Goal: Transaction & Acquisition: Download file/media

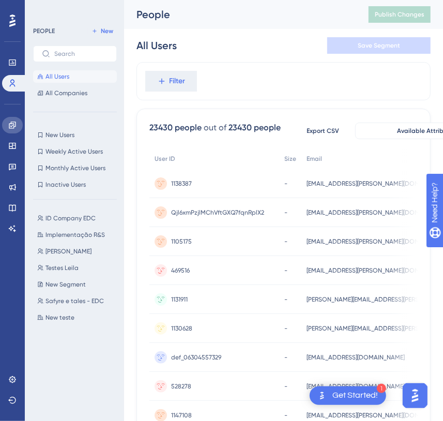
click at [11, 125] on icon at bounding box center [12, 125] width 8 height 8
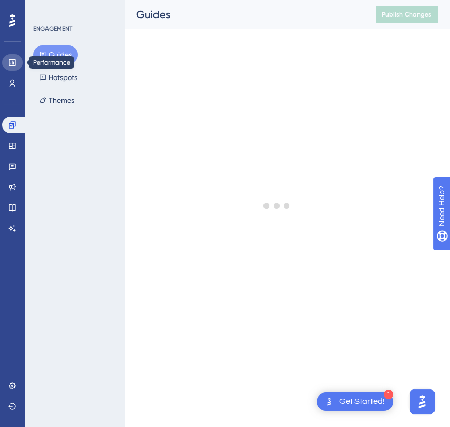
click at [13, 63] on icon at bounding box center [12, 62] width 7 height 6
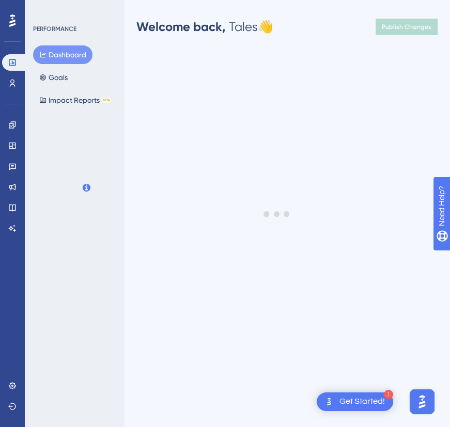
click at [46, 40] on div "PERFORMANCE Dashboard Goals Impact Reports BETA" at bounding box center [75, 67] width 84 height 85
click at [12, 133] on div "Engagement Widgets Feedback Product Updates Knowledge Base AI Assistant" at bounding box center [12, 177] width 21 height 120
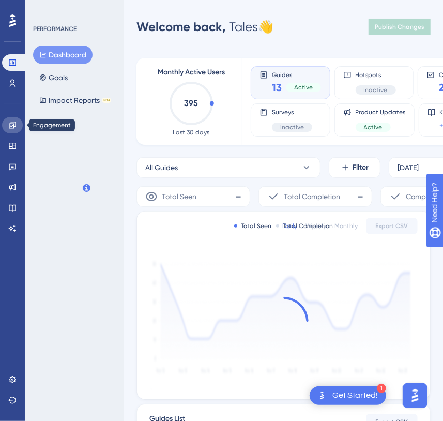
click at [15, 124] on icon at bounding box center [12, 125] width 8 height 8
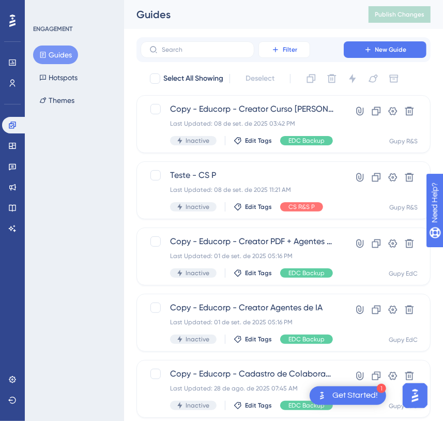
click at [298, 50] on button "Filter" at bounding box center [284, 49] width 52 height 17
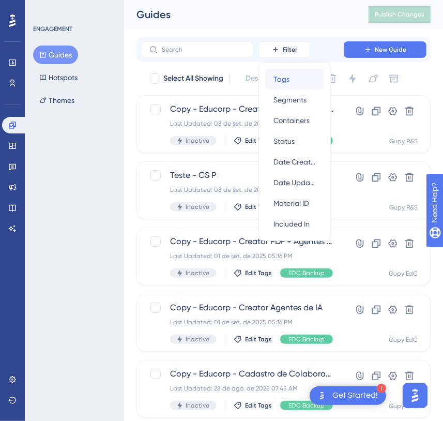
click at [303, 82] on div "Tags Tags" at bounding box center [294, 79] width 42 height 21
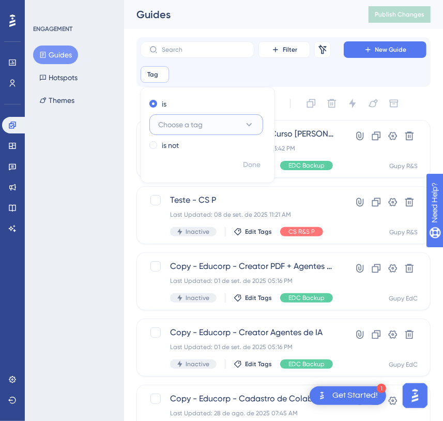
click at [176, 129] on span "Choose a tag" at bounding box center [180, 124] width 44 height 12
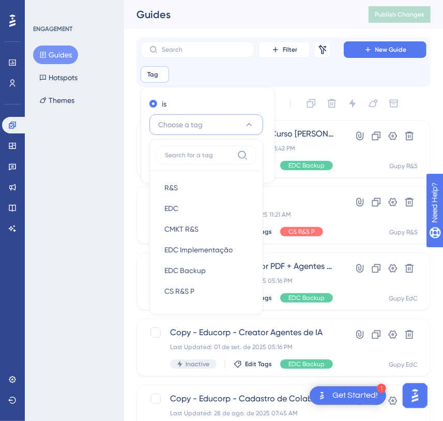
scroll to position [16, 0]
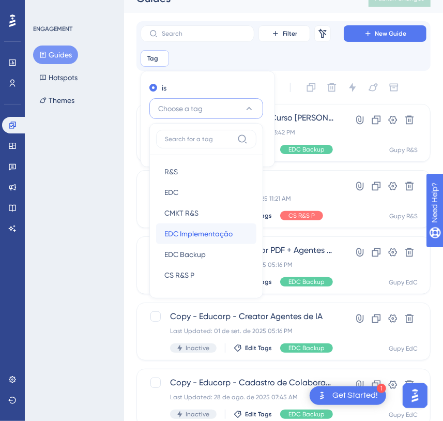
click at [218, 239] on div "EDC Implementação EDC Implementação" at bounding box center [206, 233] width 84 height 21
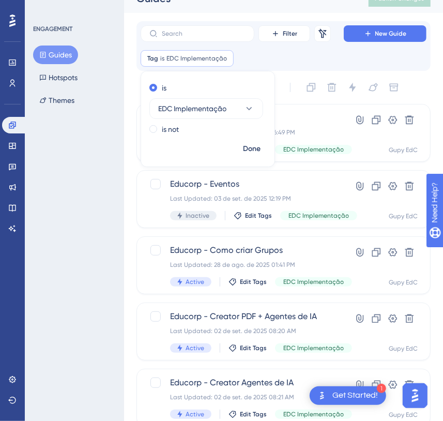
click at [236, 147] on div "Done" at bounding box center [207, 153] width 133 height 27
click at [247, 148] on span "Done" at bounding box center [252, 149] width 18 height 12
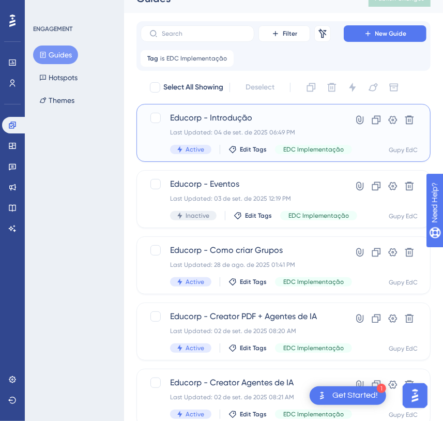
click at [252, 133] on div "Last Updated: 04 de set. de 2025 06:49 PM" at bounding box center [252, 132] width 165 height 8
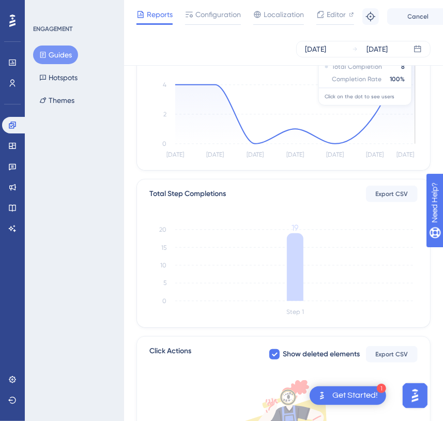
scroll to position [47, 0]
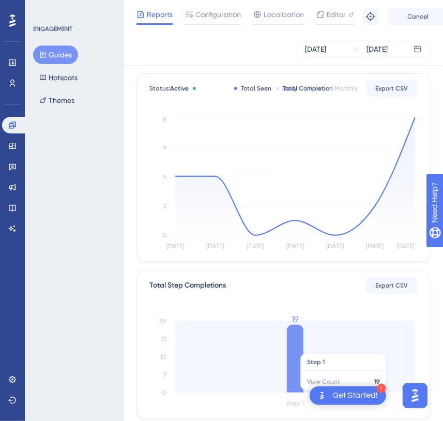
click at [300, 347] on icon at bounding box center [295, 358] width 17 height 68
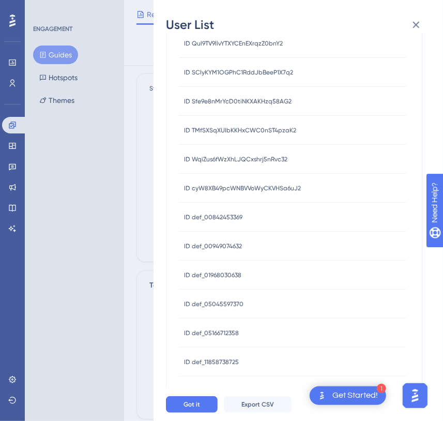
scroll to position [337, 0]
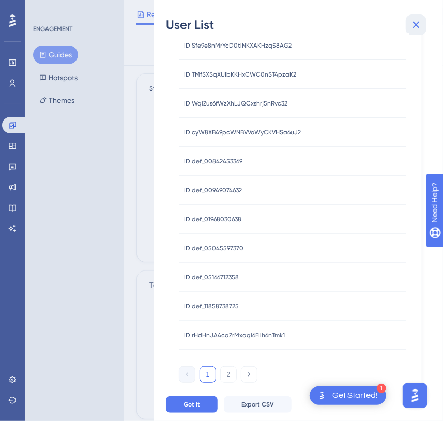
click at [416, 28] on icon at bounding box center [416, 25] width 12 height 12
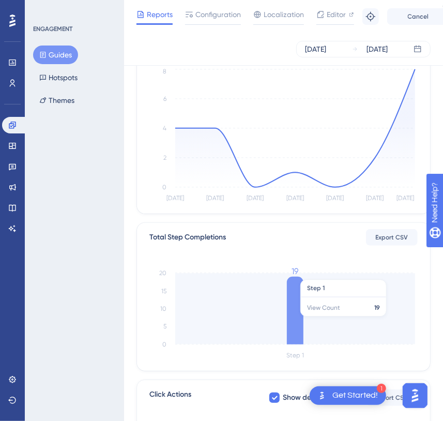
scroll to position [141, 0]
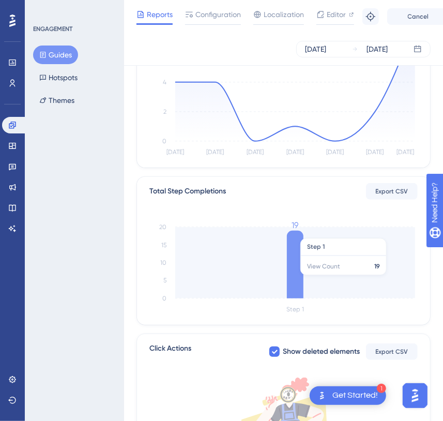
click at [298, 280] on icon at bounding box center [295, 264] width 17 height 68
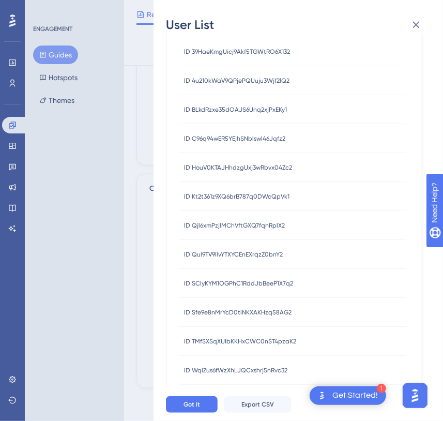
scroll to position [94, 0]
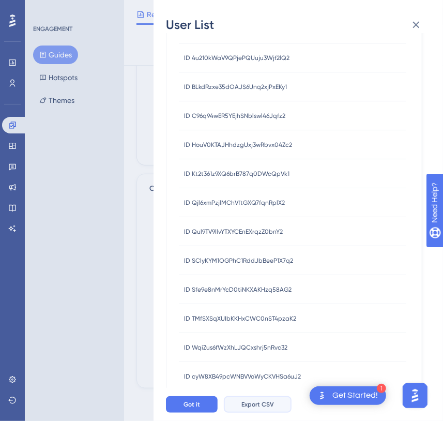
click at [250, 404] on button "Export CSV" at bounding box center [258, 404] width 68 height 17
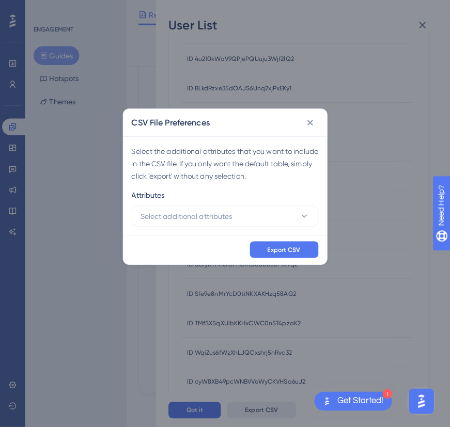
scroll to position [293, 0]
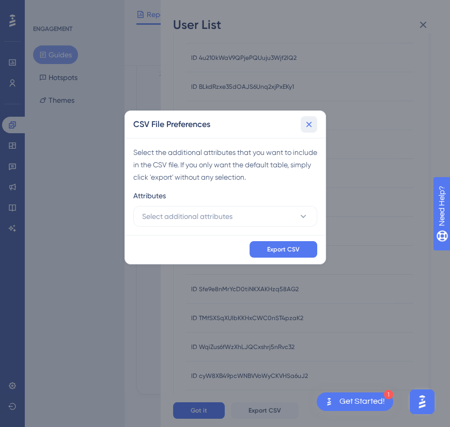
click at [307, 126] on icon at bounding box center [309, 124] width 6 height 6
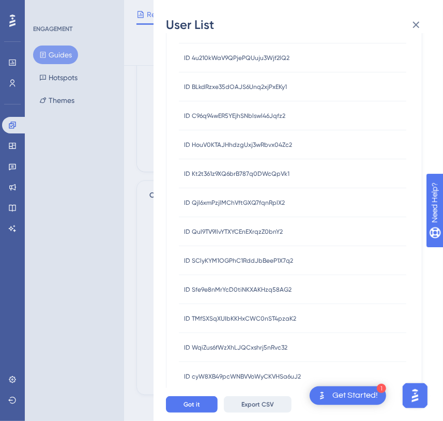
click at [263, 408] on span "Export CSV" at bounding box center [257, 404] width 33 height 8
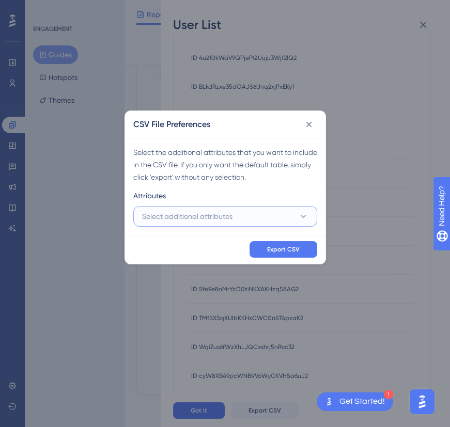
click at [285, 218] on button "Select additional attributes" at bounding box center [225, 216] width 184 height 21
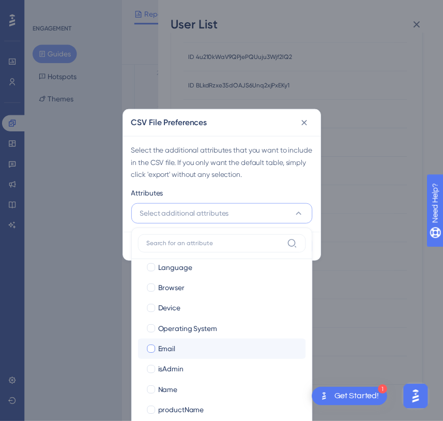
scroll to position [91, 0]
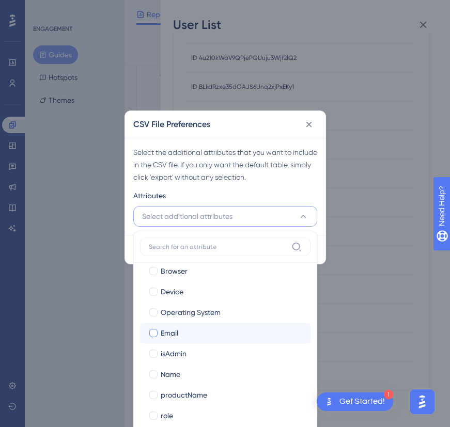
click at [195, 327] on div "Email" at bounding box center [232, 333] width 142 height 12
checkbox input "true"
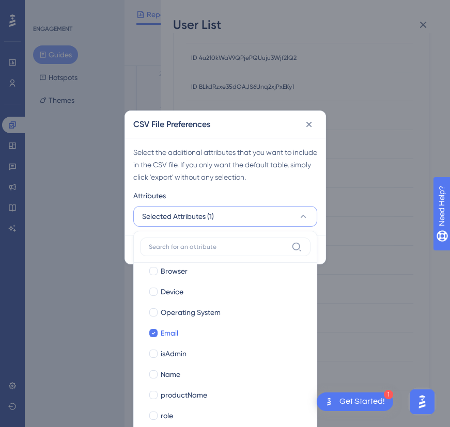
click at [295, 156] on div "Select the additional attributes that you want to include in the CSV file. If y…" at bounding box center [225, 164] width 184 height 37
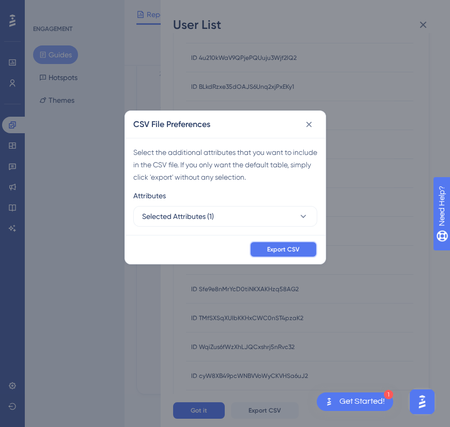
click at [286, 254] on button "Export CSV" at bounding box center [284, 249] width 68 height 17
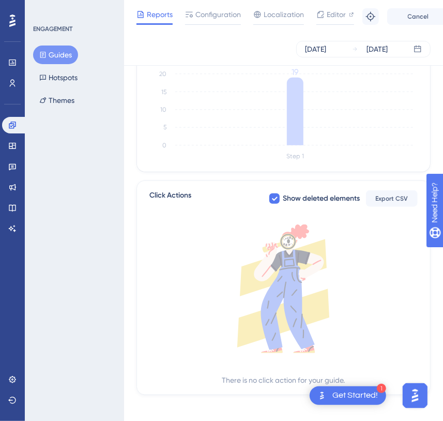
click at [61, 48] on button "Guides" at bounding box center [55, 54] width 45 height 19
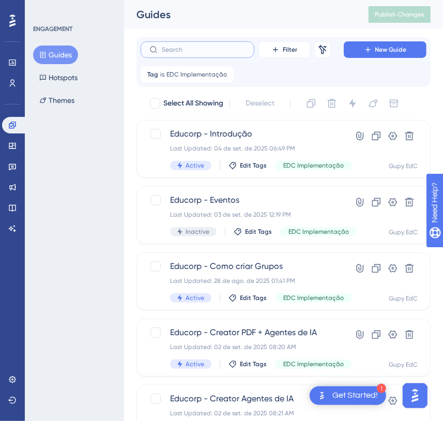
click at [196, 48] on input "text" at bounding box center [204, 49] width 84 height 7
type input "edc"
checkbox input "true"
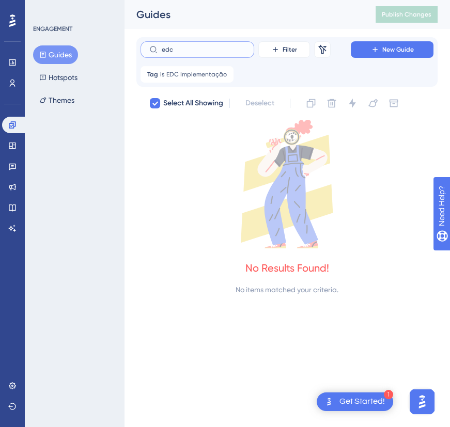
type input "ed"
checkbox input "false"
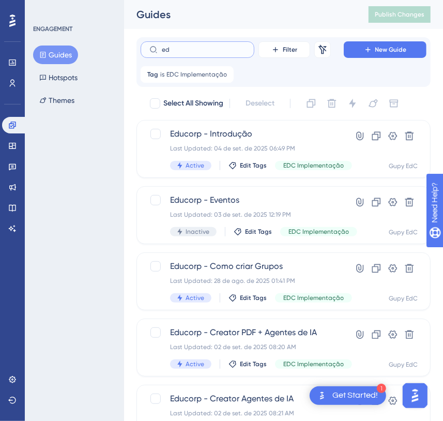
type input "e"
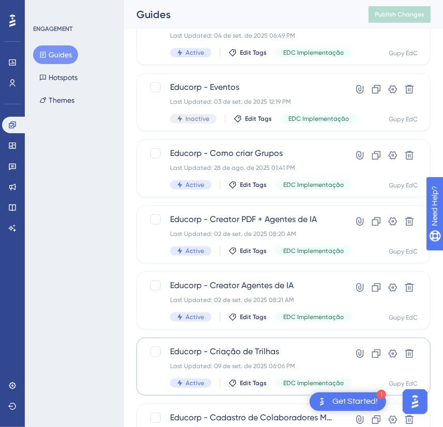
scroll to position [141, 0]
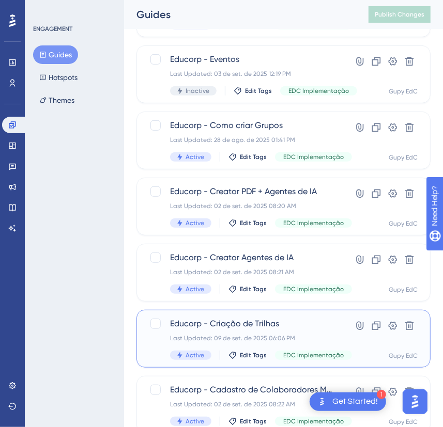
click at [264, 334] on div "Last Updated: 09 de set. de 2025 06:06 PM" at bounding box center [252, 338] width 165 height 8
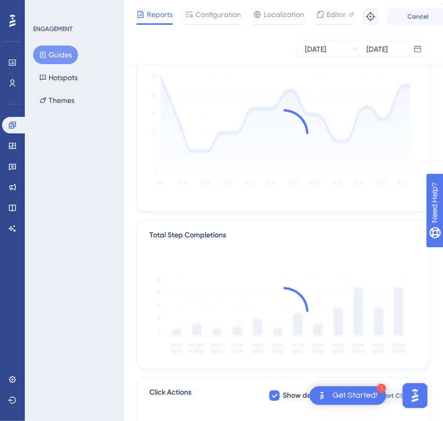
scroll to position [141, 0]
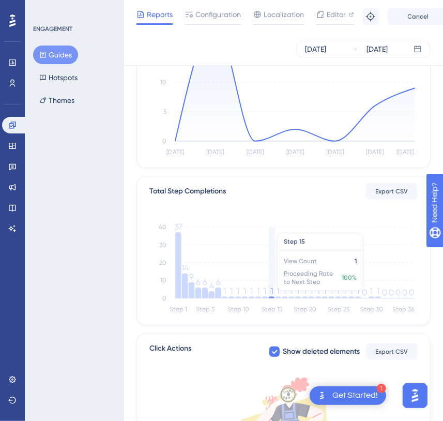
click at [274, 295] on icon "Step 1 Step 5 Step 10 Step 15 Step 20 Step 25 Step 30 Step 36 0 10 20 30 40 37 …" at bounding box center [283, 267] width 268 height 99
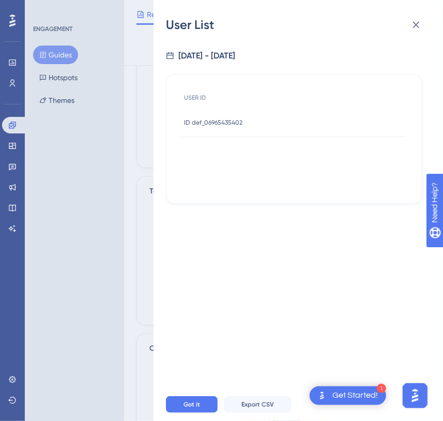
click at [222, 113] on div "ID def_06965435402 ID def_06965435402" at bounding box center [213, 122] width 58 height 29
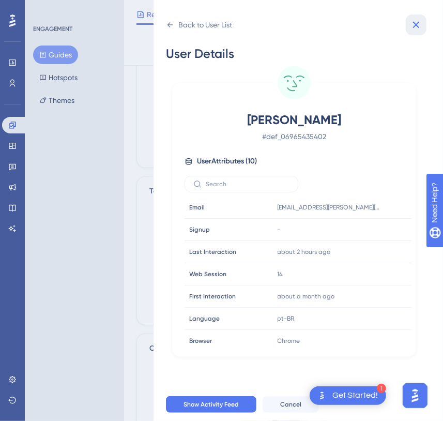
click at [419, 27] on icon at bounding box center [416, 25] width 12 height 12
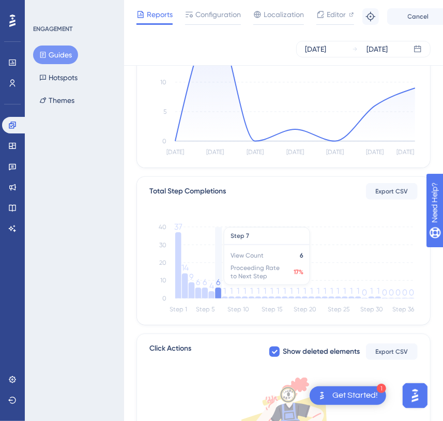
click at [218, 288] on icon at bounding box center [218, 292] width 6 height 11
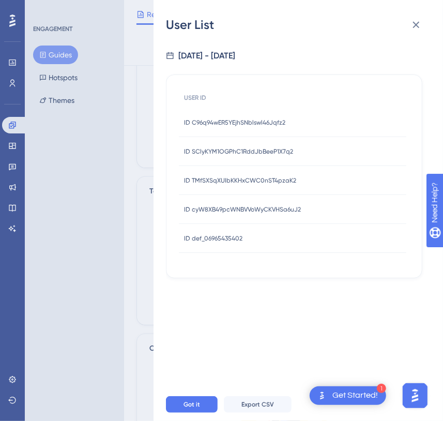
click at [269, 120] on span "ID C96q94wER5YEjhSNblswl46Jqfz2" at bounding box center [234, 122] width 101 height 8
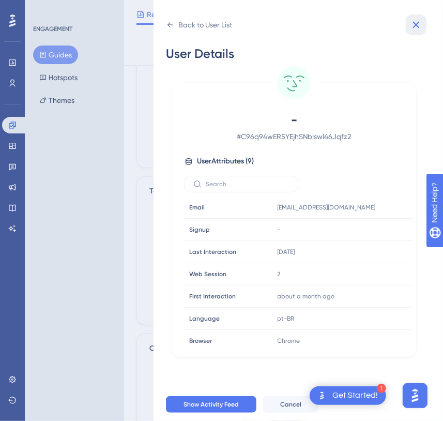
click at [419, 21] on icon at bounding box center [416, 25] width 12 height 12
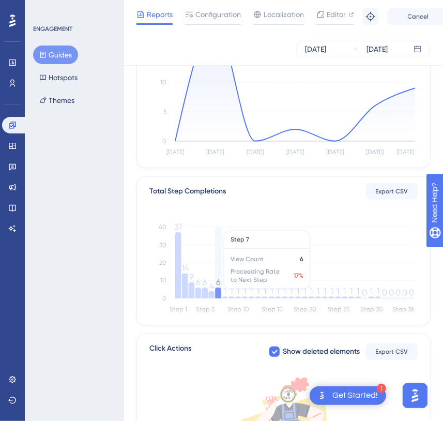
click at [217, 293] on icon at bounding box center [218, 292] width 6 height 11
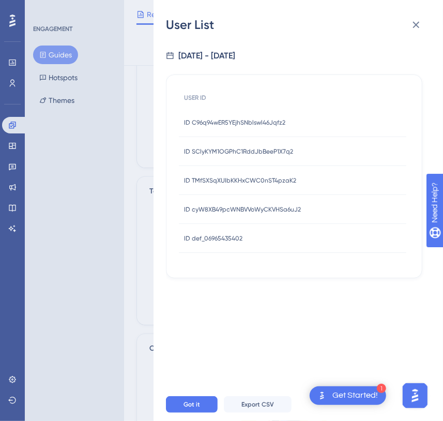
click at [270, 153] on span "ID SClyKYM1OGPhC1RddJbBeeP1X7q2" at bounding box center [238, 151] width 109 height 8
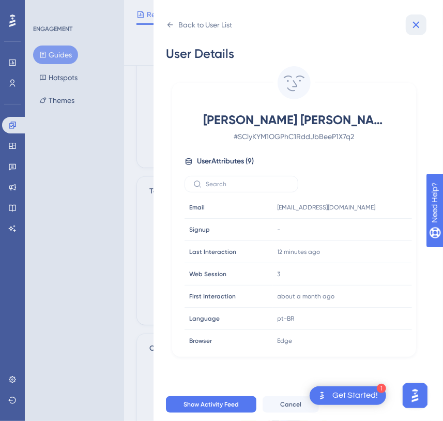
click at [421, 29] on icon at bounding box center [416, 25] width 12 height 12
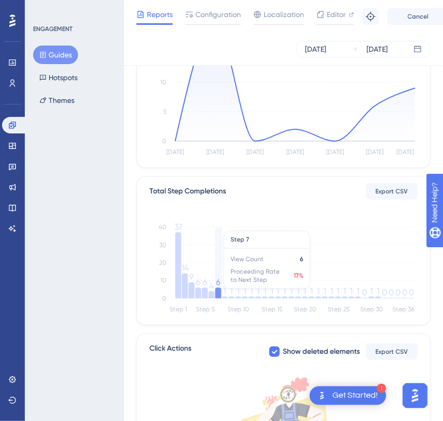
click at [220, 293] on icon at bounding box center [218, 292] width 6 height 11
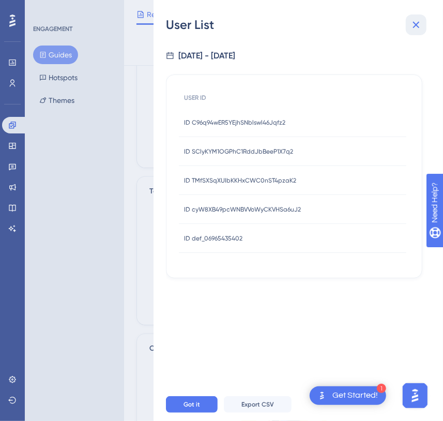
click at [420, 23] on icon at bounding box center [416, 25] width 12 height 12
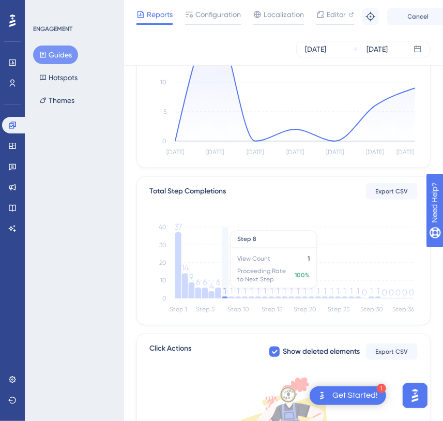
click at [225, 293] on tspan "1" at bounding box center [225, 291] width 3 height 10
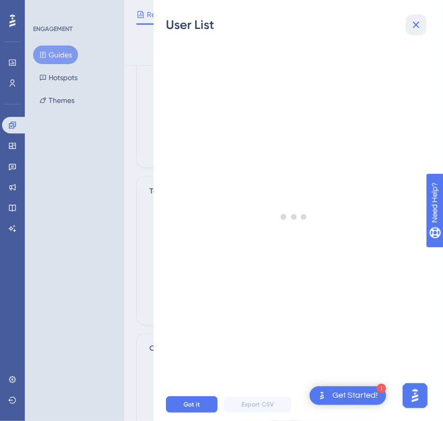
click at [416, 26] on icon at bounding box center [416, 25] width 12 height 12
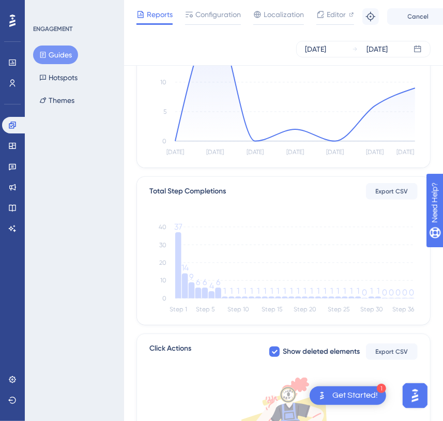
click at [145, 12] on div "Reports" at bounding box center [154, 14] width 36 height 12
click at [49, 62] on button "Guides" at bounding box center [55, 54] width 45 height 19
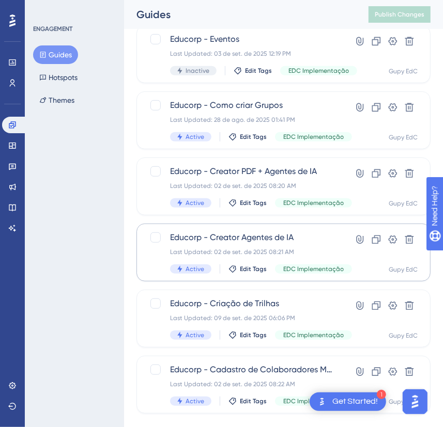
scroll to position [180, 0]
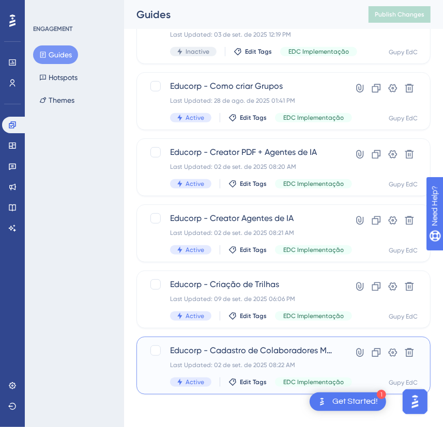
click at [280, 351] on span "Educorp - Cadastro de Colaboradores Manual + Planilha" at bounding box center [252, 351] width 165 height 12
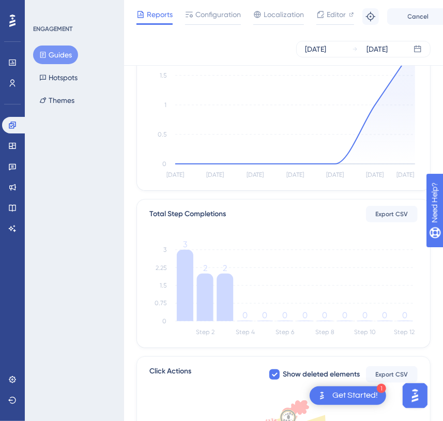
scroll to position [141, 0]
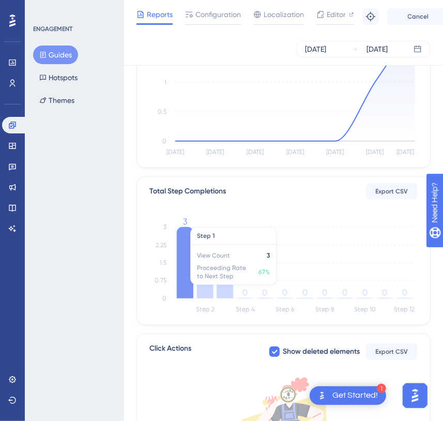
click at [184, 263] on icon at bounding box center [185, 262] width 17 height 71
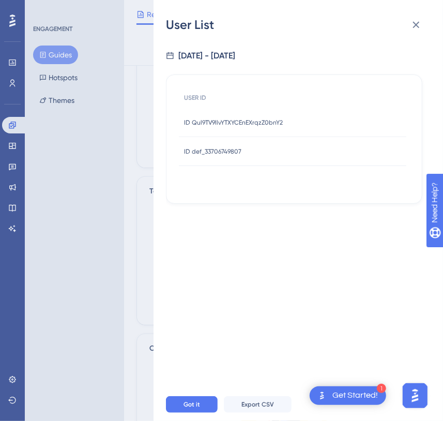
click at [253, 113] on div "ID Qul9TV9llvYTXYCEnEXrqzZ0bnY2 ID Qul9TV9llvYTXYCEnEXrqzZ0bnY2" at bounding box center [233, 122] width 99 height 29
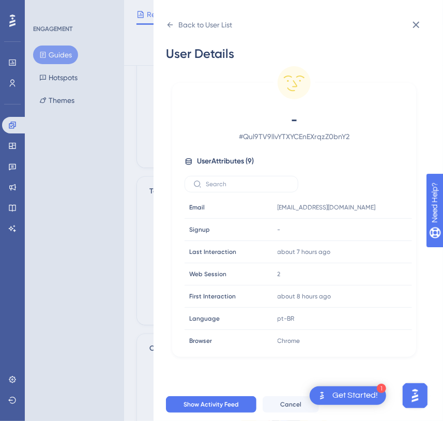
click at [245, 122] on span "-" at bounding box center [294, 120] width 182 height 17
click at [415, 28] on icon at bounding box center [416, 25] width 12 height 12
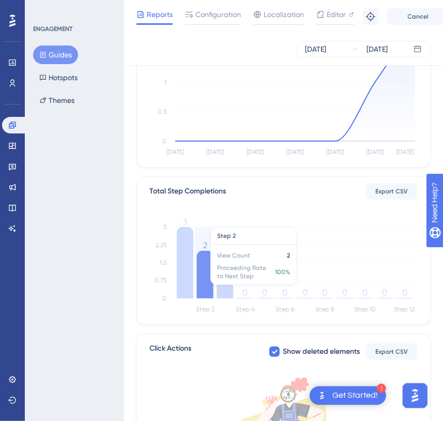
click at [205, 282] on icon at bounding box center [205, 275] width 17 height 48
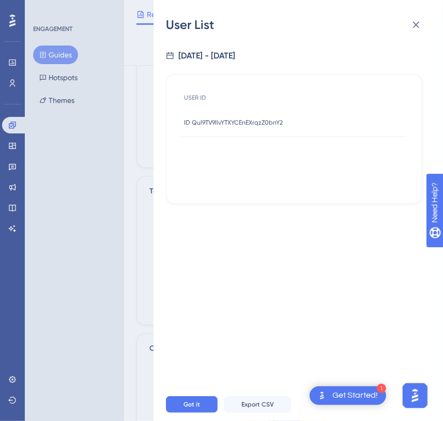
click at [267, 114] on div "ID Qul9TV9llvYTXYCEnEXrqzZ0bnY2 ID Qul9TV9llvYTXYCEnEXrqzZ0bnY2" at bounding box center [233, 122] width 99 height 29
click at [242, 118] on span "ID Qul9TV9llvYTXYCEnEXrqzZ0bnY2" at bounding box center [233, 122] width 99 height 8
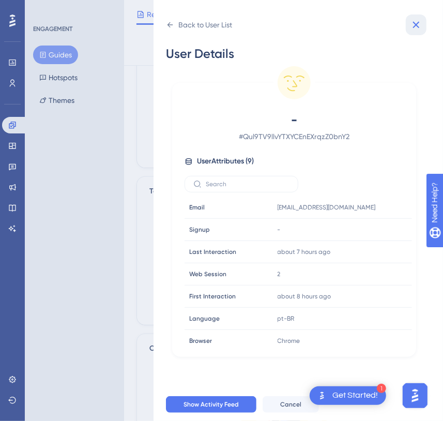
click at [414, 29] on icon at bounding box center [416, 25] width 12 height 12
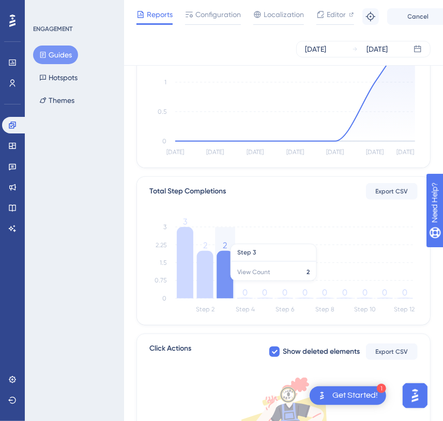
click at [224, 285] on icon at bounding box center [224, 275] width 17 height 48
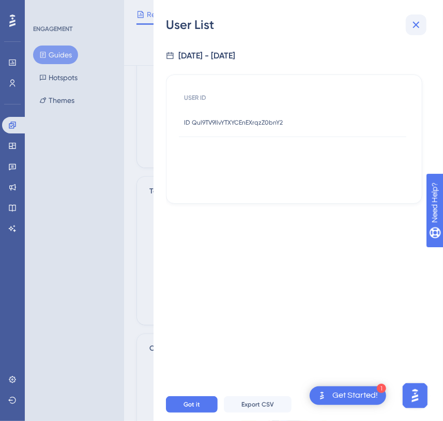
click at [424, 26] on button at bounding box center [416, 24] width 21 height 21
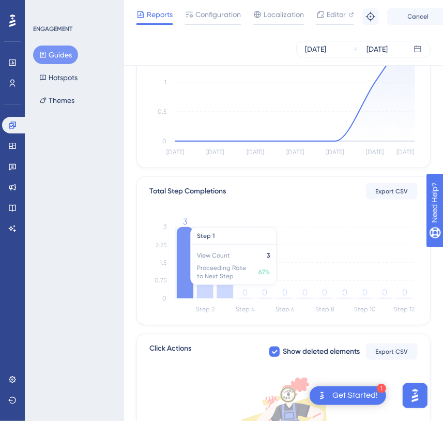
click at [182, 261] on icon at bounding box center [185, 262] width 17 height 71
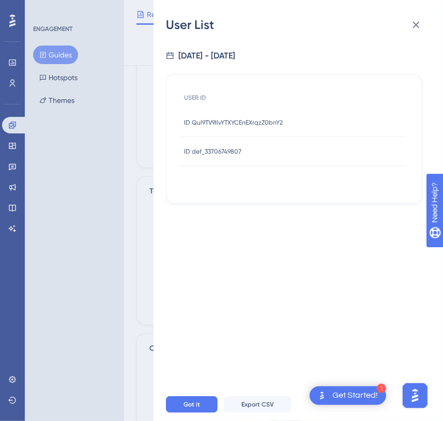
click at [232, 141] on div "ID def_33706749807 ID def_33706749807" at bounding box center [212, 151] width 57 height 29
click at [244, 121] on span "ID Qul9TV9llvYTXYCEnEXrqzZ0bnY2" at bounding box center [233, 122] width 99 height 8
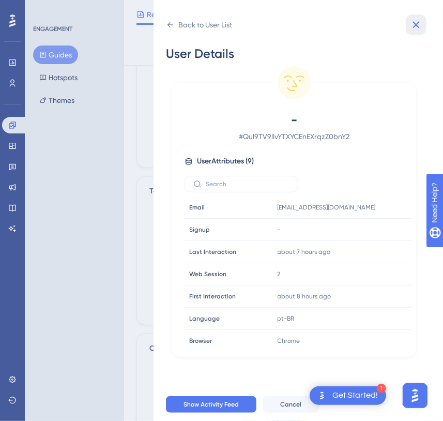
click at [422, 22] on icon at bounding box center [416, 25] width 12 height 12
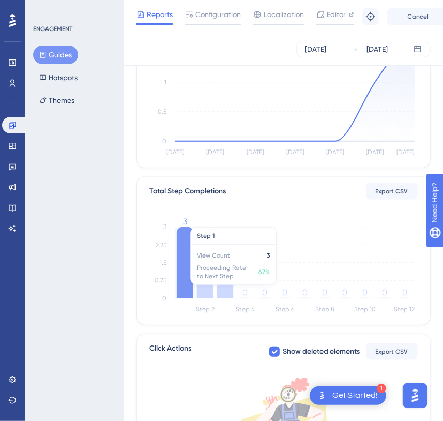
click at [188, 266] on icon at bounding box center [185, 262] width 17 height 71
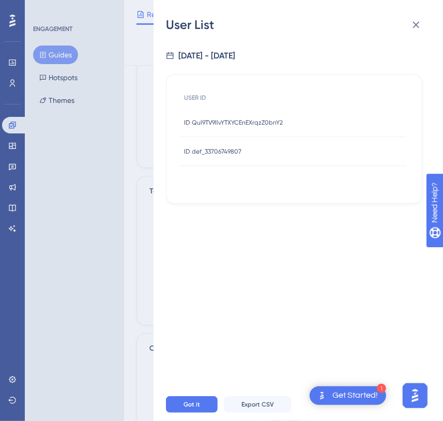
click at [231, 149] on span "ID def_33706749807" at bounding box center [212, 151] width 57 height 8
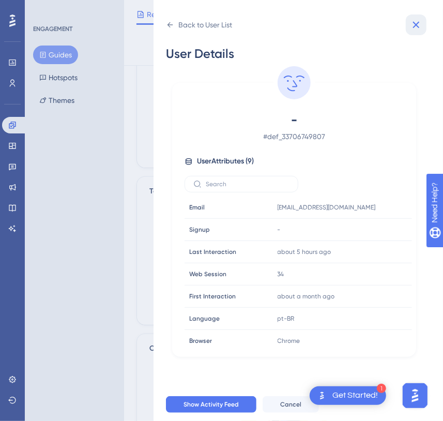
click at [413, 26] on icon at bounding box center [416, 25] width 12 height 12
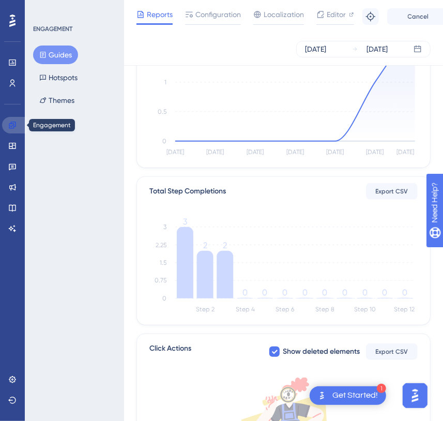
click at [18, 121] on link at bounding box center [14, 125] width 25 height 17
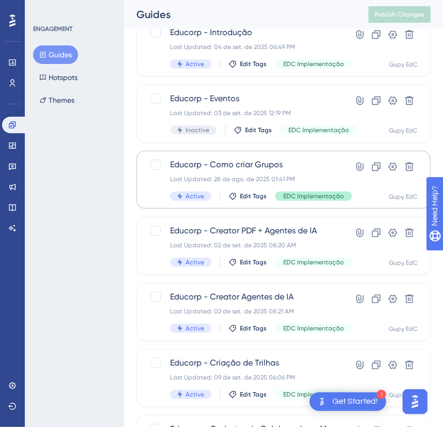
scroll to position [39, 0]
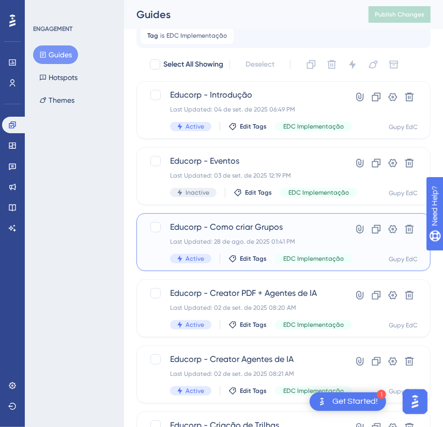
click at [265, 229] on span "Educorp - Como criar Grupos" at bounding box center [252, 227] width 165 height 12
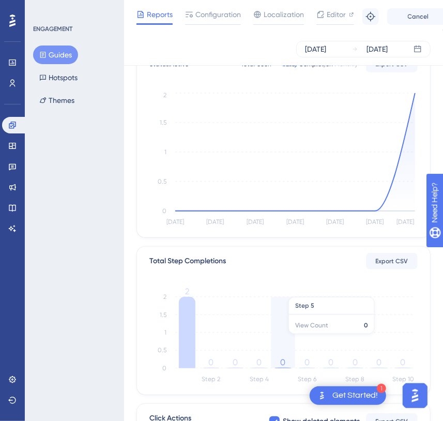
scroll to position [141, 0]
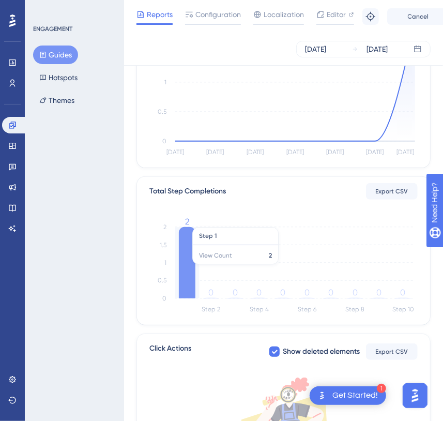
click at [194, 268] on icon at bounding box center [187, 262] width 17 height 71
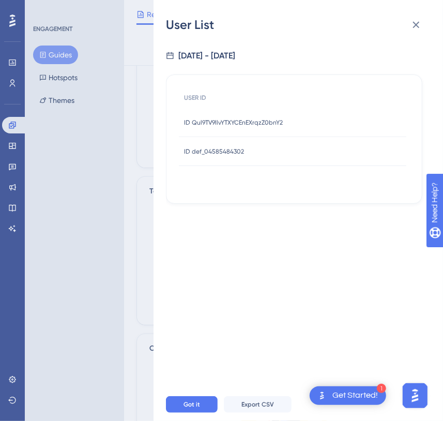
click at [226, 118] on span "ID Qul9TV9llvYTXYCEnEXrqzZ0bnY2" at bounding box center [233, 122] width 99 height 8
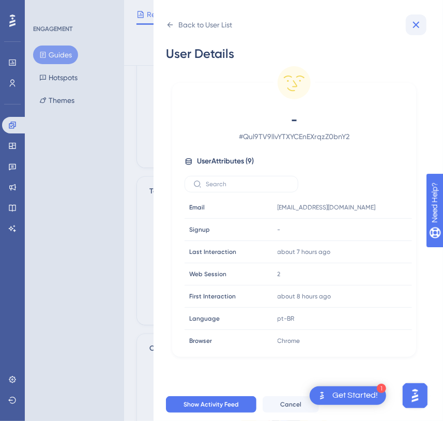
click at [421, 33] on button at bounding box center [416, 24] width 21 height 21
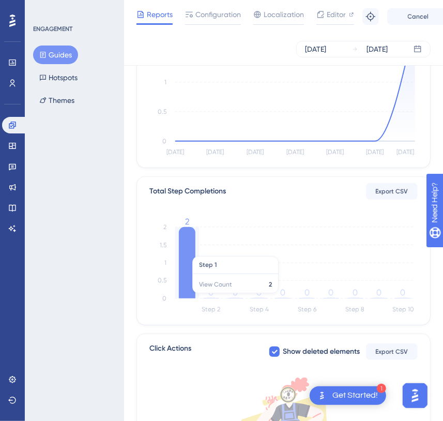
click at [183, 298] on line at bounding box center [295, 298] width 240 height 0
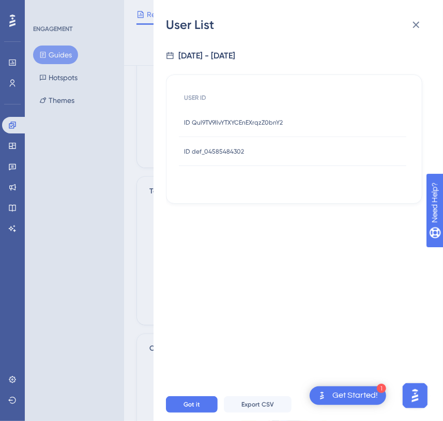
click at [233, 159] on div "ID def_04585484302 ID def_04585484302" at bounding box center [214, 151] width 60 height 29
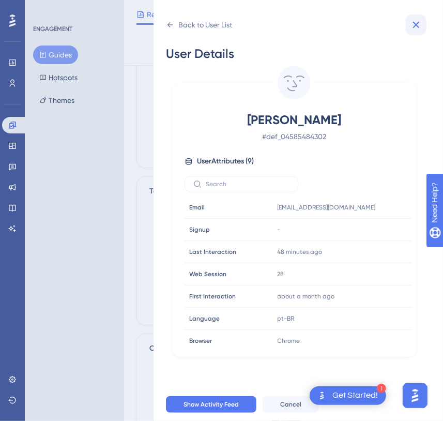
click at [417, 31] on button at bounding box center [416, 24] width 21 height 21
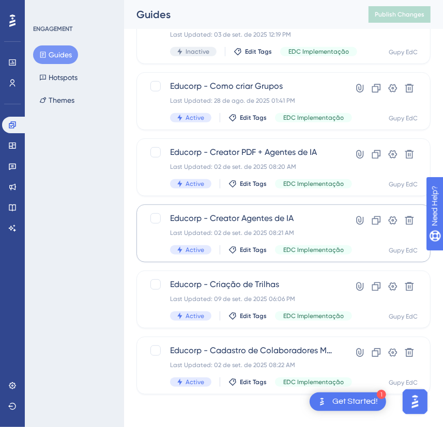
scroll to position [133, 0]
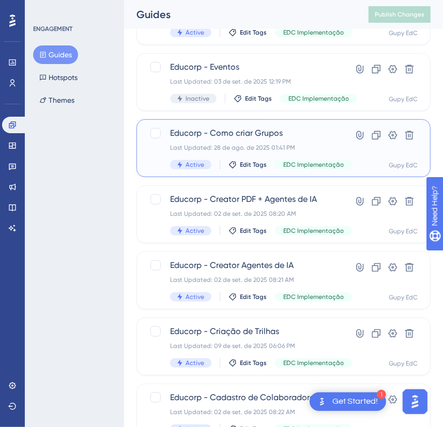
click at [257, 133] on span "Educorp - Como criar Grupos" at bounding box center [252, 133] width 165 height 12
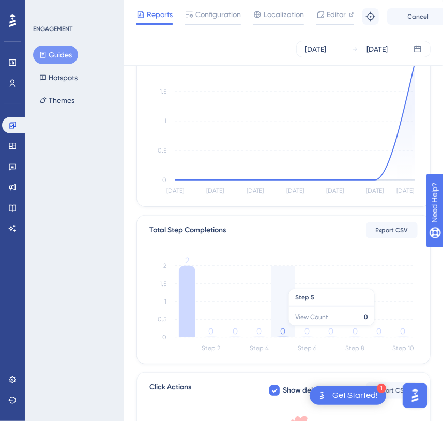
scroll to position [188, 0]
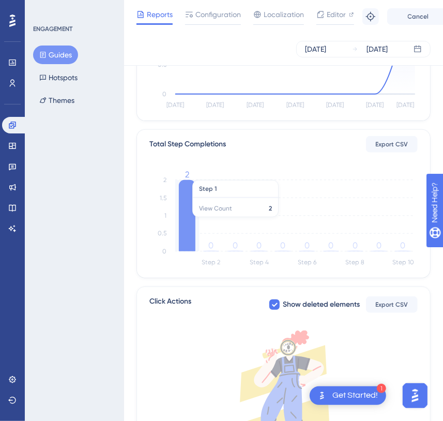
click at [178, 216] on icon "Step 2 Step 4 Step 6 Step 8 Step 10 0 0.5 1 1.5 2 2 0 0 0 0 0 0 0 0 0" at bounding box center [283, 220] width 268 height 99
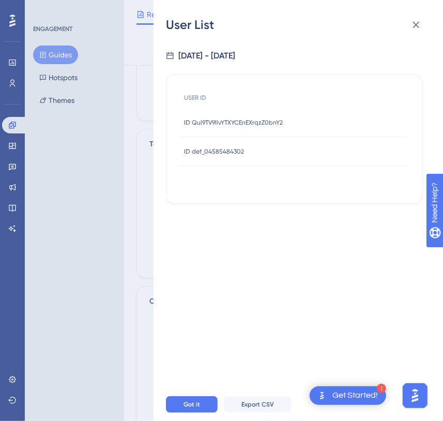
click at [239, 128] on div "ID Qul9TV9llvYTXYCEnEXrqzZ0bnY2 ID Qul9TV9llvYTXYCEnEXrqzZ0bnY2" at bounding box center [233, 122] width 99 height 29
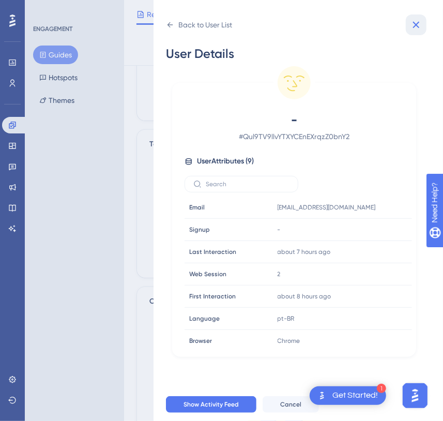
click at [426, 25] on button at bounding box center [416, 24] width 21 height 21
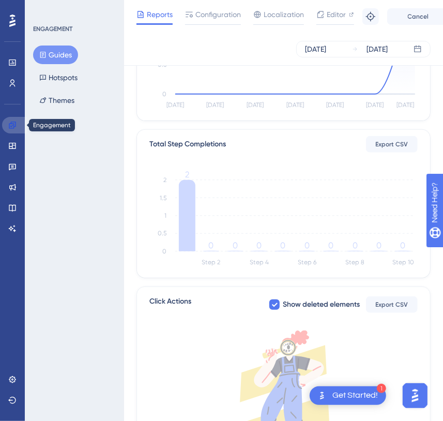
click at [12, 123] on icon at bounding box center [12, 125] width 8 height 8
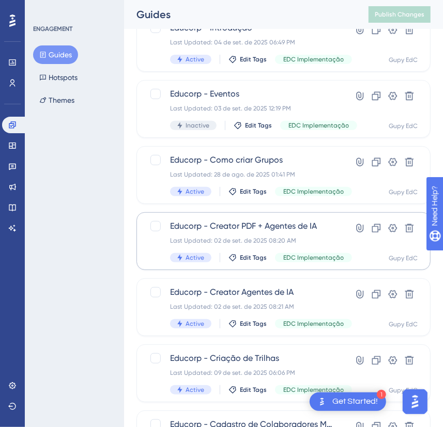
scroll to position [141, 0]
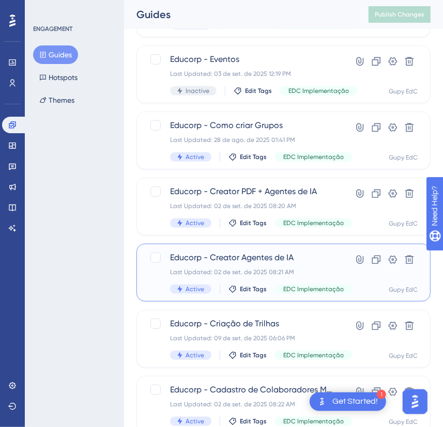
click at [271, 267] on div "Educorp - Creator Agentes de IA Last Updated: 02 de set. de 2025 08:21 AM Activ…" at bounding box center [252, 273] width 165 height 42
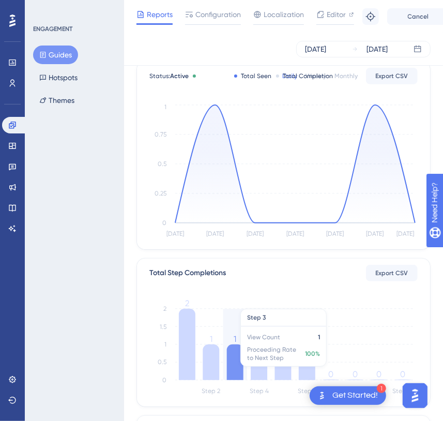
scroll to position [94, 0]
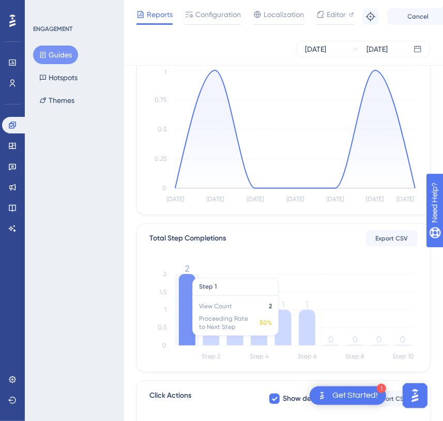
click at [194, 335] on icon at bounding box center [187, 309] width 17 height 71
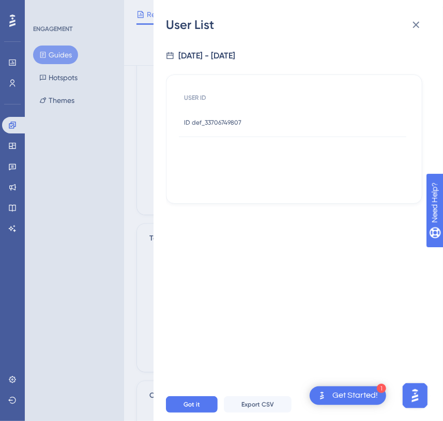
click at [208, 122] on span "ID def_33706749807" at bounding box center [212, 122] width 57 height 8
click at [238, 120] on span "ID def_33706749807" at bounding box center [212, 122] width 57 height 8
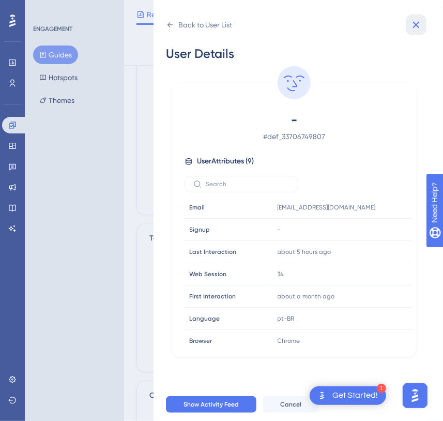
click at [418, 19] on icon at bounding box center [416, 25] width 12 height 12
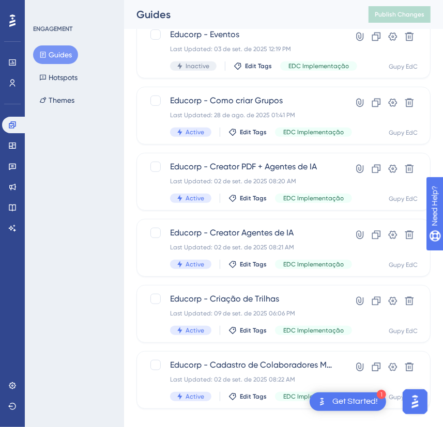
scroll to position [180, 0]
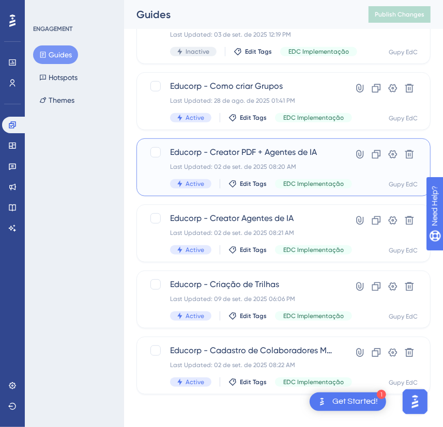
click at [281, 150] on span "Educorp - Creator PDF + Agentes de IA" at bounding box center [252, 152] width 165 height 12
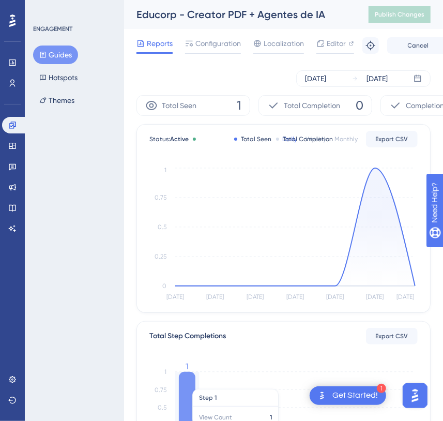
click at [186, 386] on icon at bounding box center [187, 406] width 17 height 71
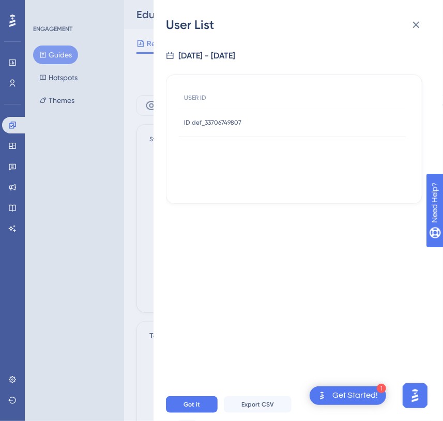
click at [287, 121] on div "ID def_33706749807 ID def_33706749807" at bounding box center [292, 122] width 227 height 29
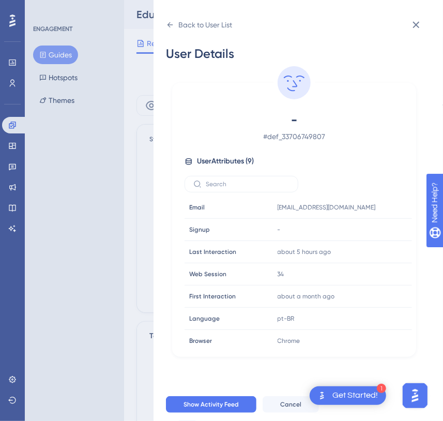
click at [222, 124] on span "-" at bounding box center [294, 120] width 182 height 17
click at [414, 22] on icon at bounding box center [416, 25] width 7 height 7
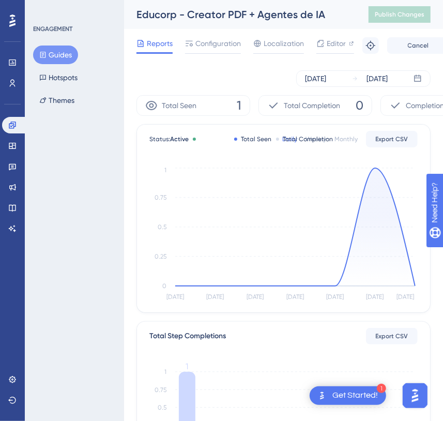
click at [47, 54] on button "Guides" at bounding box center [55, 54] width 45 height 19
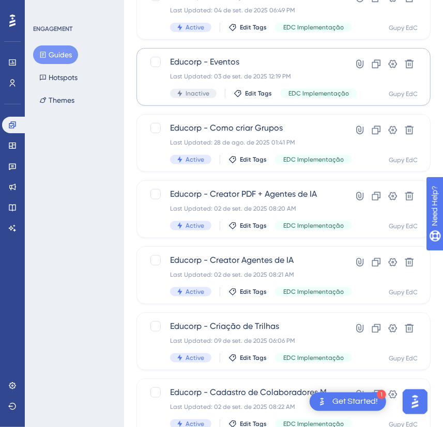
scroll to position [141, 0]
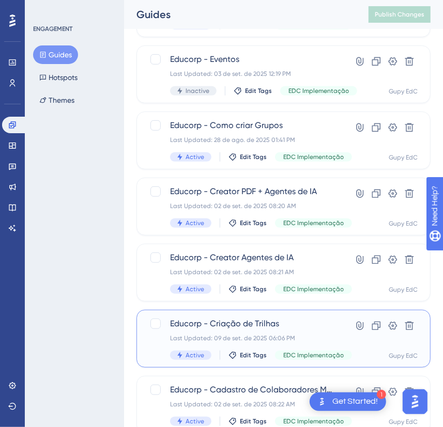
click at [280, 335] on div "Last Updated: 09 de set. de 2025 06:06 PM" at bounding box center [252, 338] width 165 height 8
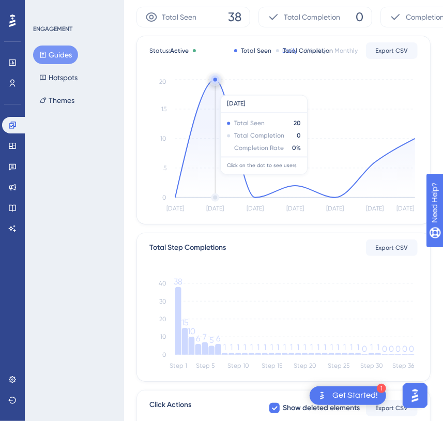
scroll to position [141, 0]
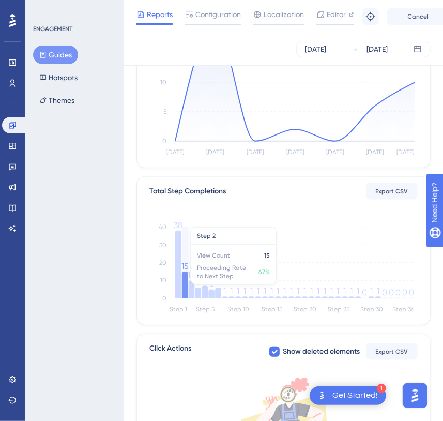
click at [185, 288] on icon at bounding box center [185, 284] width 6 height 27
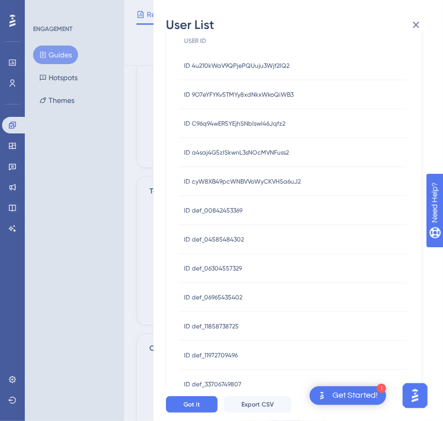
scroll to position [114, 0]
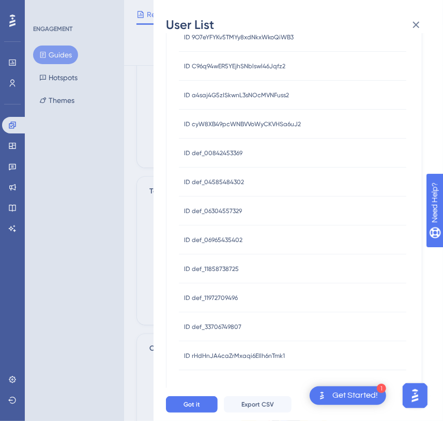
click at [95, 264] on div "User List [DATE] - [DATE] USER ID ID 4u210kWaV9QPjePQUuju3Wjf2lQ2 ID 4u210kWaV9…" at bounding box center [221, 210] width 443 height 421
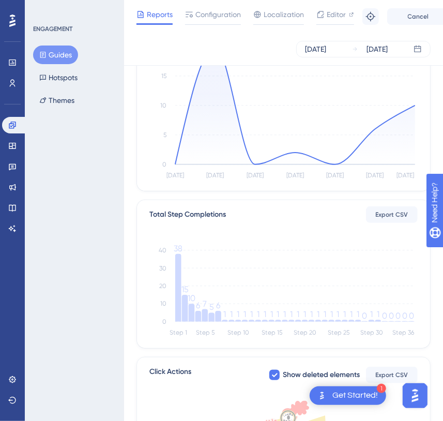
scroll to position [94, 0]
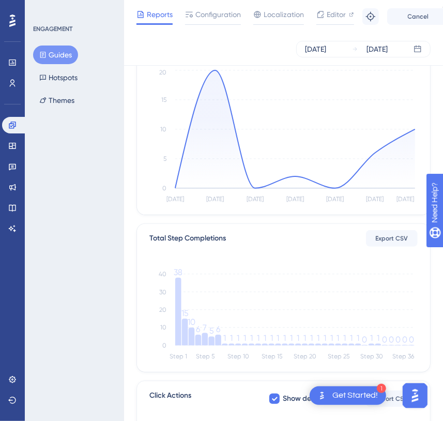
click at [168, 15] on span "Reports" at bounding box center [160, 14] width 26 height 12
click at [166, 9] on span "Reports" at bounding box center [160, 14] width 26 height 12
click at [47, 59] on button "Guides" at bounding box center [55, 54] width 45 height 19
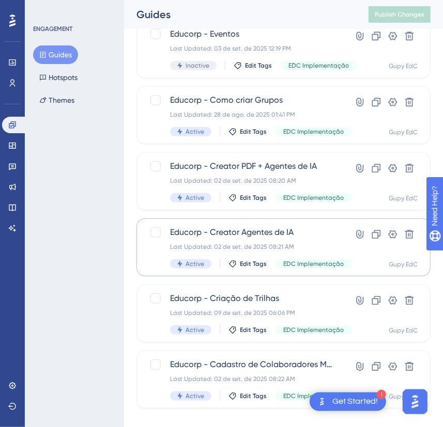
scroll to position [180, 0]
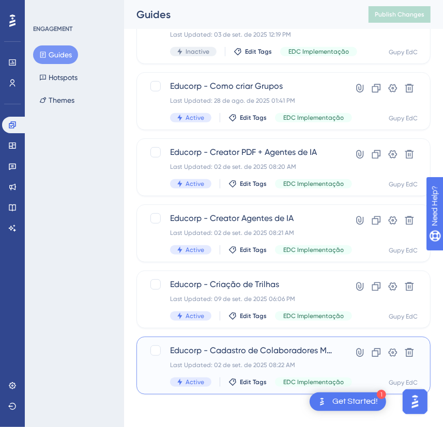
click at [268, 353] on span "Educorp - Cadastro de Colaboradores Manual + Planilha" at bounding box center [252, 351] width 165 height 12
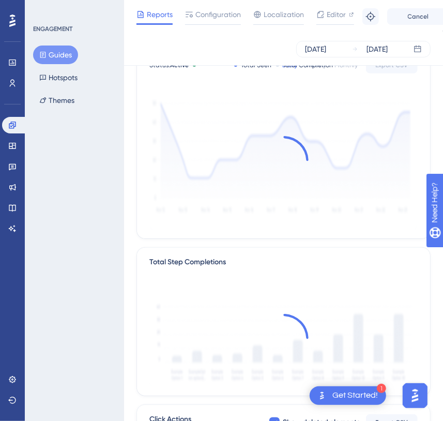
scroll to position [141, 0]
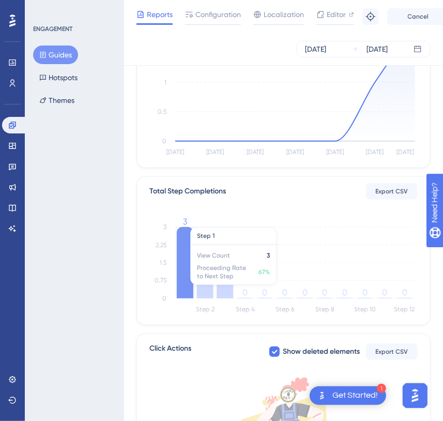
click at [184, 265] on icon at bounding box center [185, 262] width 17 height 71
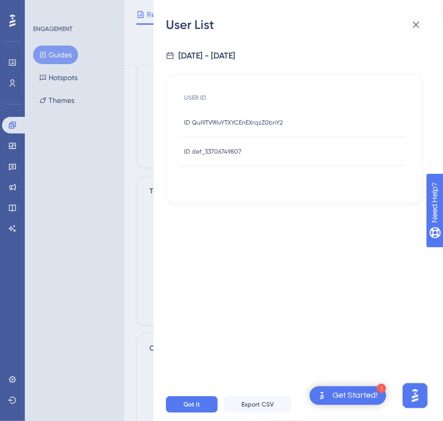
click at [223, 130] on div "ID Qul9TV9llvYTXYCEnEXrqzZ0bnY2 ID Qul9TV9llvYTXYCEnEXrqzZ0bnY2" at bounding box center [233, 122] width 99 height 29
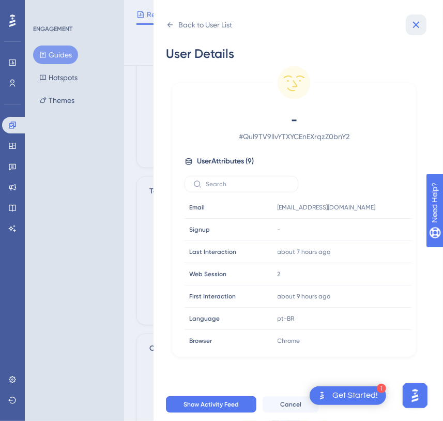
click at [423, 22] on button at bounding box center [416, 24] width 21 height 21
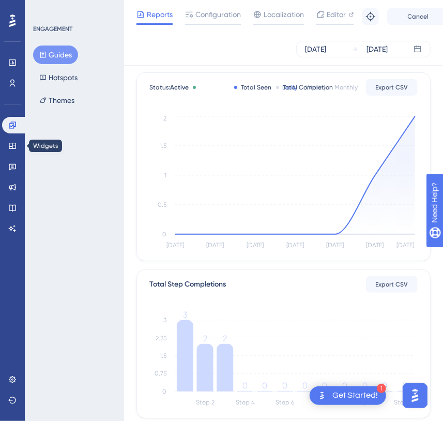
scroll to position [47, 0]
click at [151, 20] on span "Reports" at bounding box center [160, 14] width 26 height 12
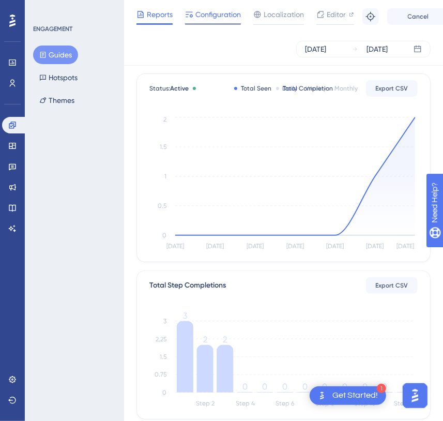
click at [208, 17] on span "Configuration" at bounding box center [217, 14] width 45 height 12
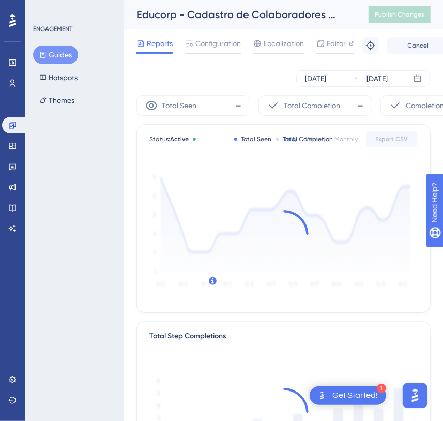
scroll to position [47, 0]
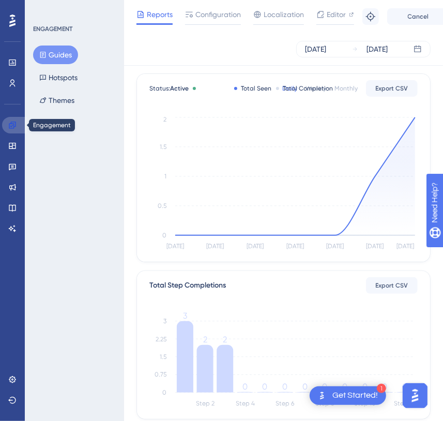
click at [8, 127] on icon at bounding box center [12, 125] width 8 height 8
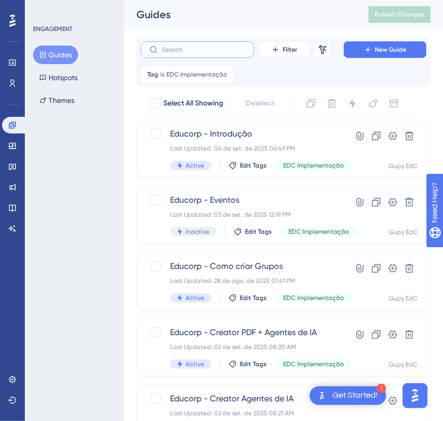
click at [195, 47] on input "text" at bounding box center [204, 49] width 84 height 7
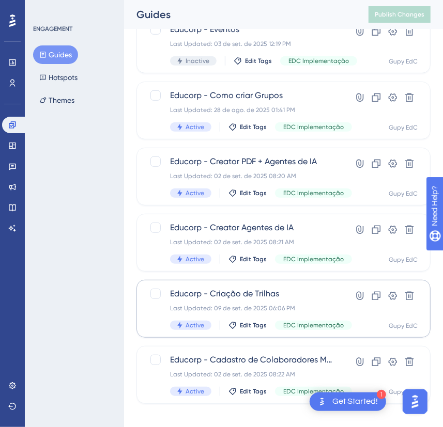
scroll to position [180, 0]
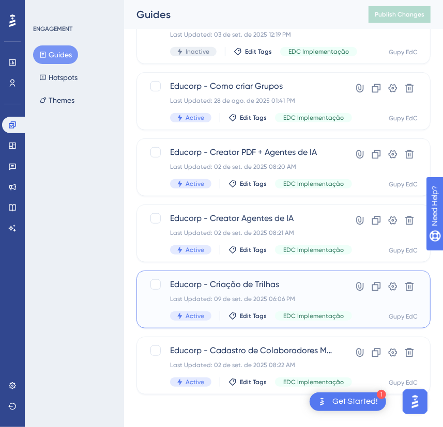
click at [279, 283] on span "Educorp - Criação de Trilhas" at bounding box center [252, 284] width 165 height 12
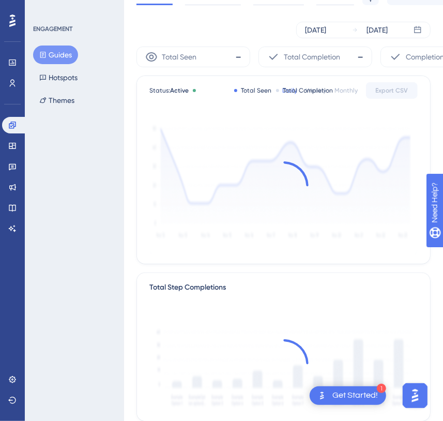
scroll to position [94, 0]
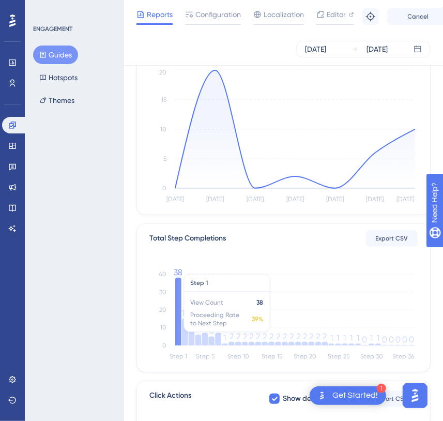
click at [179, 298] on icon at bounding box center [178, 311] width 6 height 68
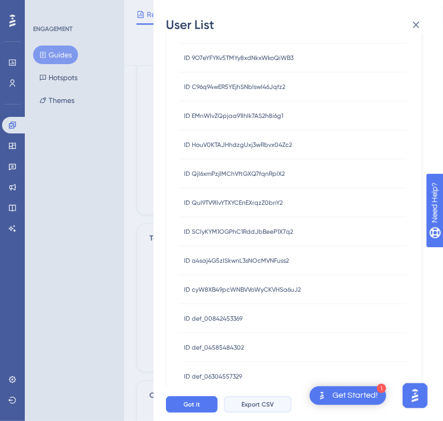
click at [257, 408] on span "Export CSV" at bounding box center [257, 404] width 33 height 8
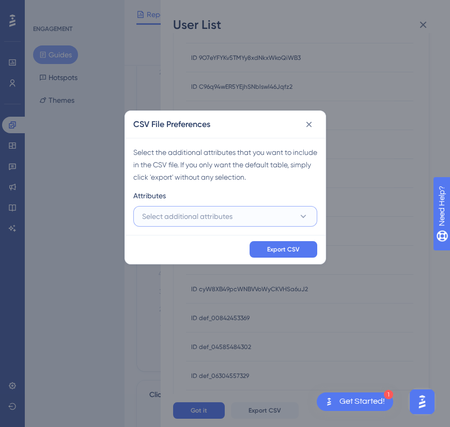
click at [249, 217] on button "Select additional attributes" at bounding box center [225, 216] width 184 height 21
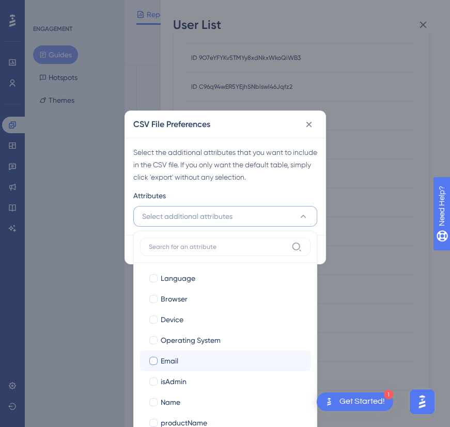
scroll to position [91, 0]
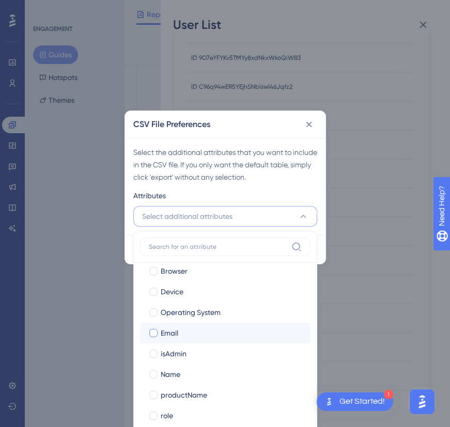
click at [177, 326] on label "Email Email" at bounding box center [225, 333] width 171 height 21
click at [153, 424] on input "Email" at bounding box center [153, 424] width 1 height 1
checkbox input "false"
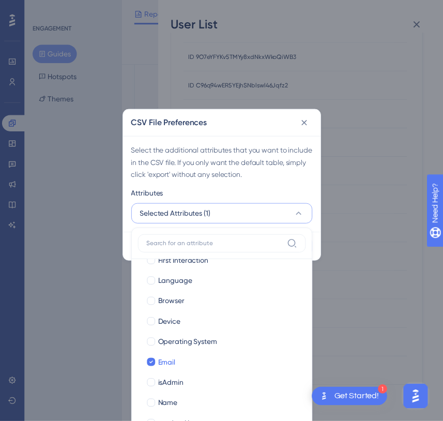
scroll to position [0, 0]
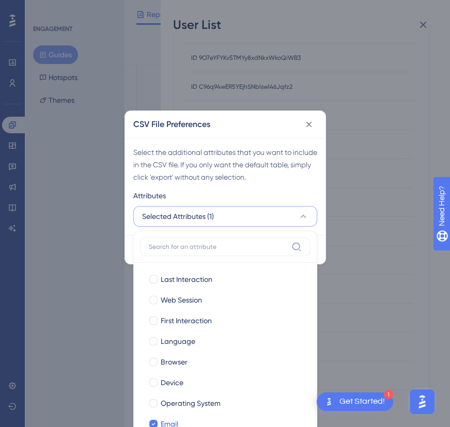
click at [287, 182] on div "Select the additional attributes that you want to include in the CSV file. If y…" at bounding box center [225, 164] width 184 height 37
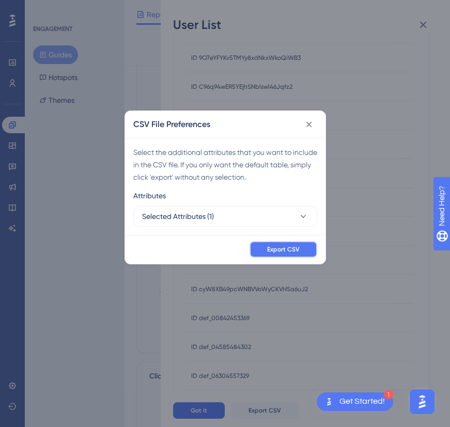
click at [297, 252] on span "Export CSV" at bounding box center [283, 249] width 33 height 8
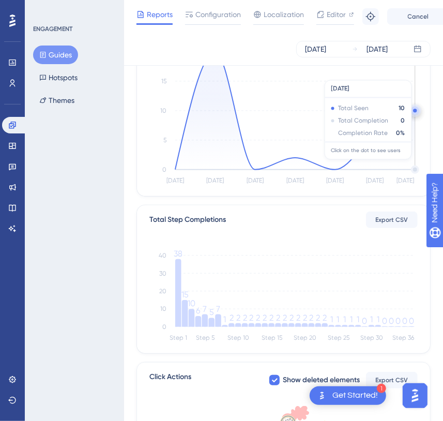
click at [406, 164] on icon at bounding box center [295, 111] width 240 height 118
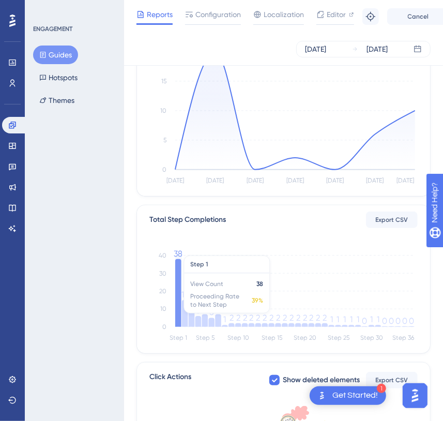
click at [176, 297] on icon at bounding box center [178, 293] width 6 height 68
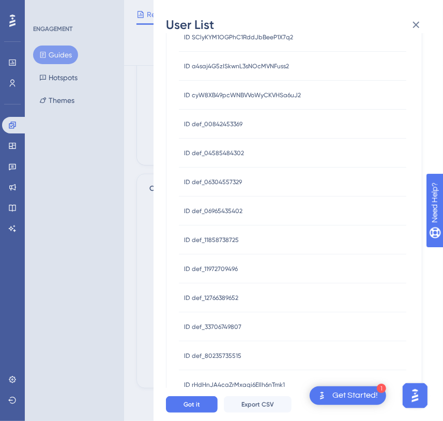
scroll to position [337, 0]
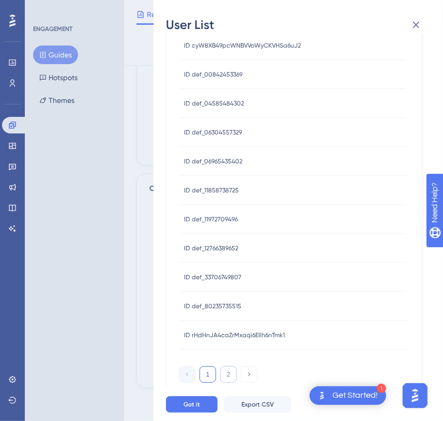
click at [224, 369] on button "2" at bounding box center [228, 374] width 17 height 17
click at [209, 375] on button "1" at bounding box center [207, 374] width 17 height 17
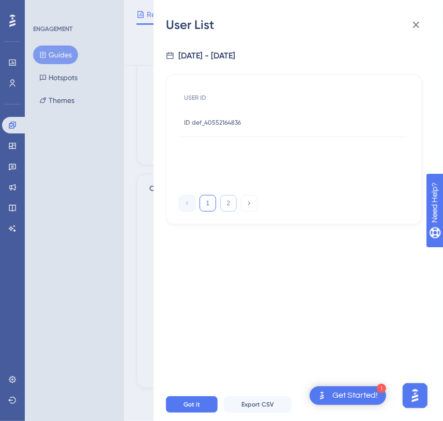
scroll to position [0, 0]
click at [228, 375] on div "[DATE] - [DATE] USER ID ID def_40552164836 ID def_40552164836 1 2" at bounding box center [302, 210] width 273 height 354
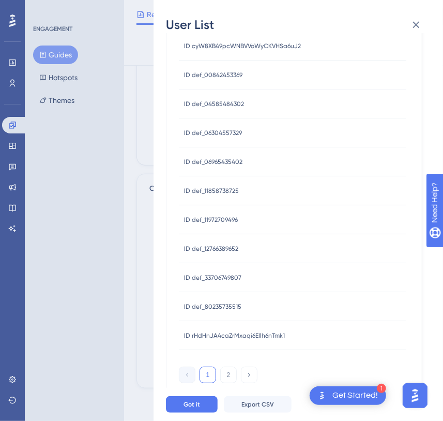
scroll to position [337, 0]
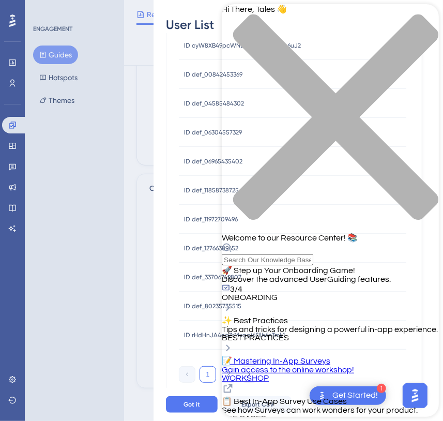
click at [419, 22] on icon "close resource center" at bounding box center [329, 122] width 217 height 217
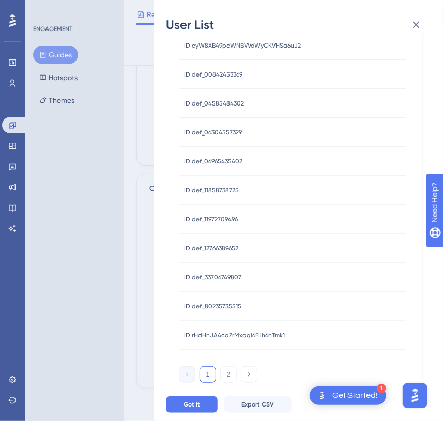
click at [104, 134] on div "User List [DATE] - [DATE] USER ID ID 4u210kWaV9QPjePQUuju3Wjf2lQ2 ID 4u210kWaV9…" at bounding box center [221, 210] width 443 height 421
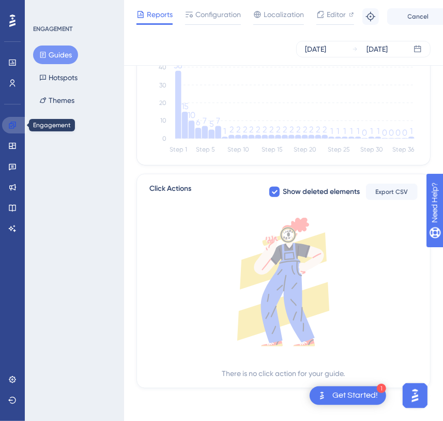
click at [21, 127] on link at bounding box center [14, 125] width 25 height 17
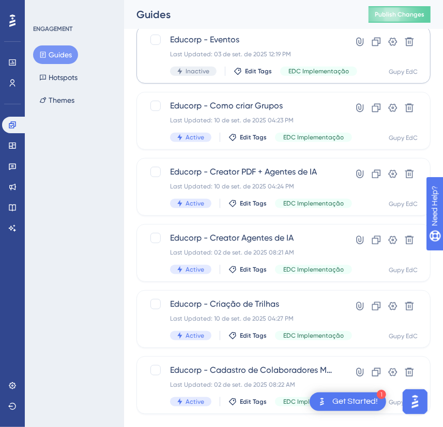
scroll to position [180, 0]
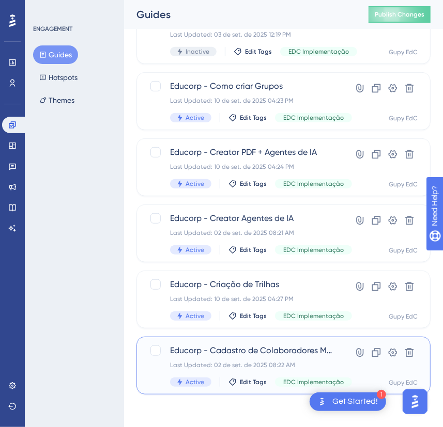
click at [273, 358] on div "Educorp - Cadastro de Colaboradores Manual + Planilha Last Updated: 02 de set. …" at bounding box center [252, 366] width 165 height 42
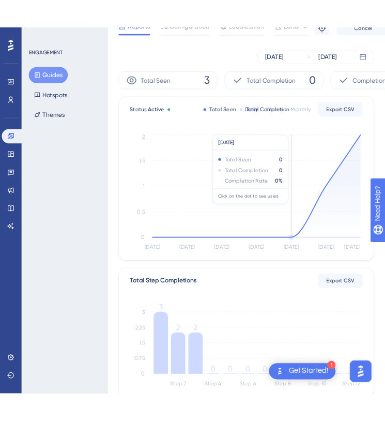
scroll to position [94, 0]
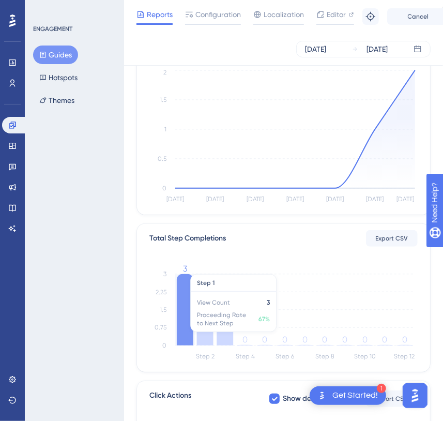
click at [192, 315] on icon at bounding box center [185, 309] width 17 height 71
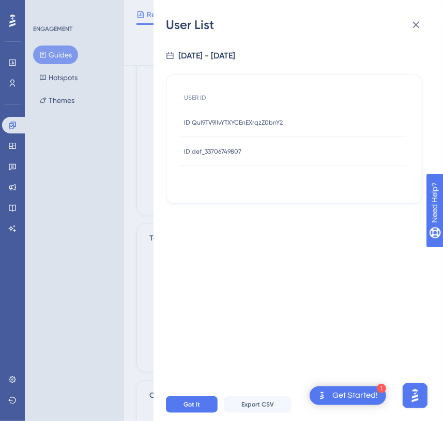
click at [217, 131] on div "ID Qul9TV9llvYTXYCEnEXrqzZ0bnY2 ID Qul9TV9llvYTXYCEnEXrqzZ0bnY2" at bounding box center [233, 122] width 99 height 29
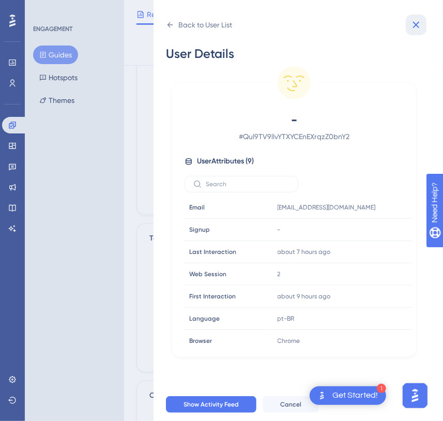
click at [420, 27] on icon at bounding box center [416, 25] width 12 height 12
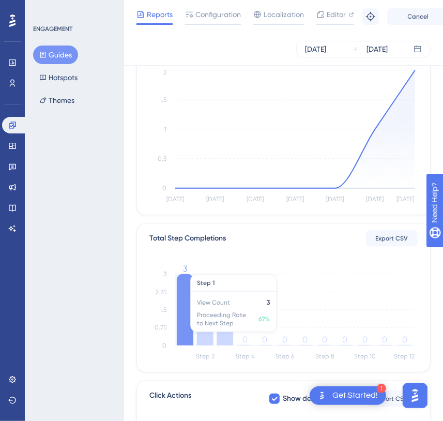
click at [180, 329] on icon at bounding box center [185, 309] width 17 height 71
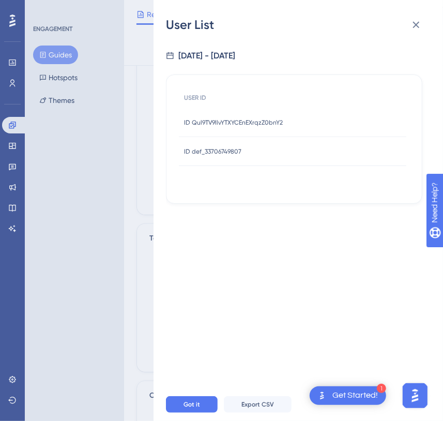
click at [247, 152] on div "ID def_33706749807 ID def_33706749807" at bounding box center [292, 151] width 227 height 29
click at [224, 155] on span "ID def_33706749807" at bounding box center [212, 151] width 57 height 8
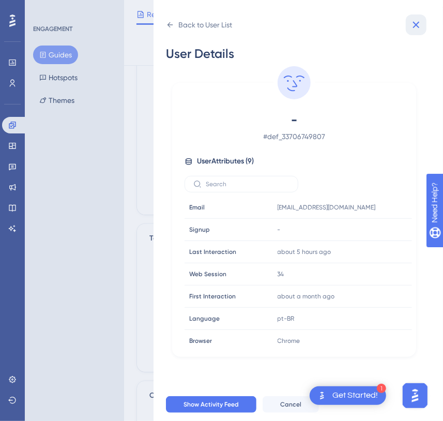
click at [423, 28] on button at bounding box center [416, 24] width 21 height 21
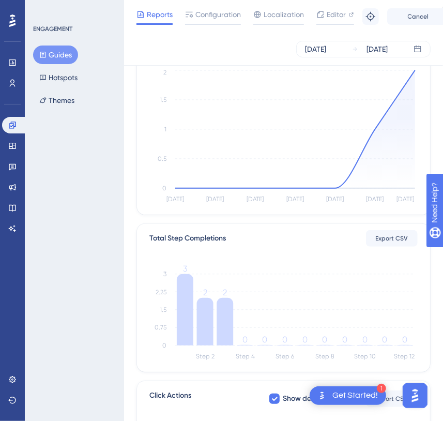
click at [419, 29] on div "Reports Configuration Localization Editor Troubleshoot Cancel Save" at bounding box center [283, 16] width 319 height 33
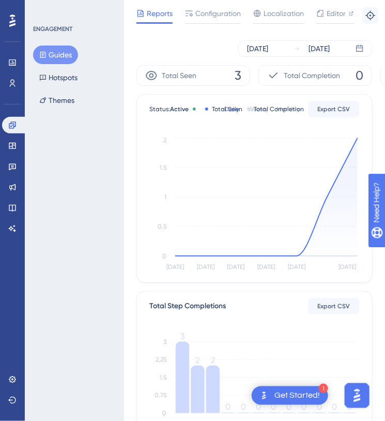
scroll to position [47, 0]
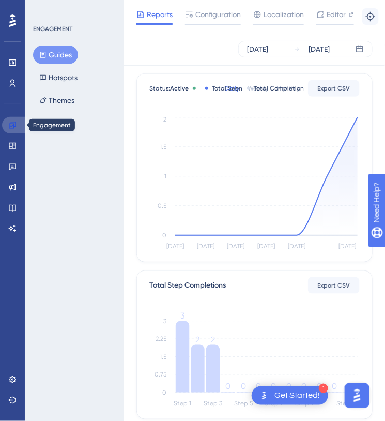
drag, startPoint x: 21, startPoint y: 131, endPoint x: 107, endPoint y: 63, distance: 110.7
click at [20, 131] on link at bounding box center [14, 125] width 25 height 17
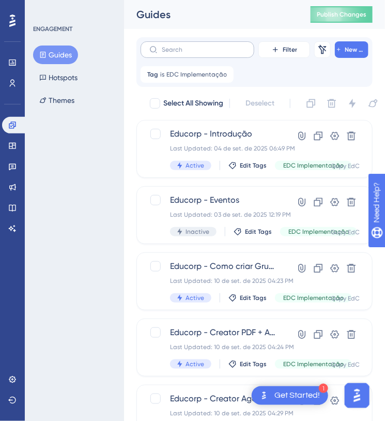
click at [206, 56] on label at bounding box center [198, 49] width 114 height 17
click at [206, 53] on input "text" at bounding box center [204, 49] width 84 height 7
type input "r&"
checkbox input "true"
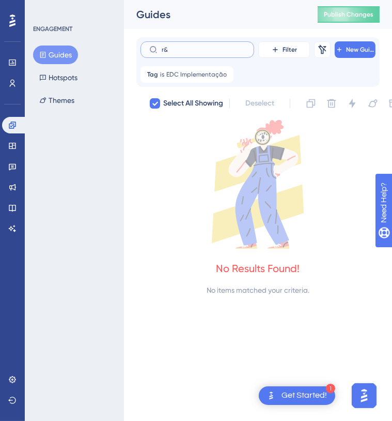
type input "r"
checkbox input "false"
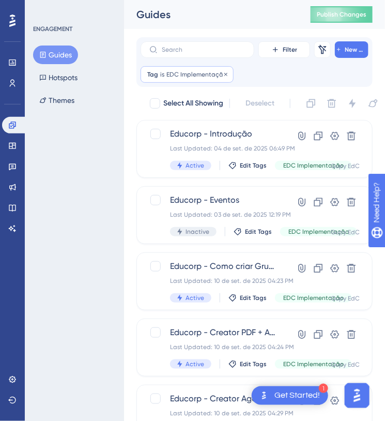
click at [171, 80] on div "Tag is EDC Implementação EDC Implementação Remove" at bounding box center [187, 74] width 93 height 17
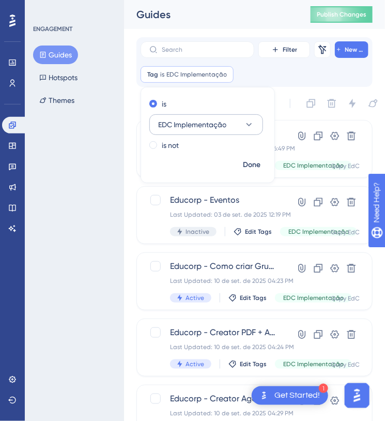
click at [244, 127] on icon at bounding box center [249, 124] width 10 height 10
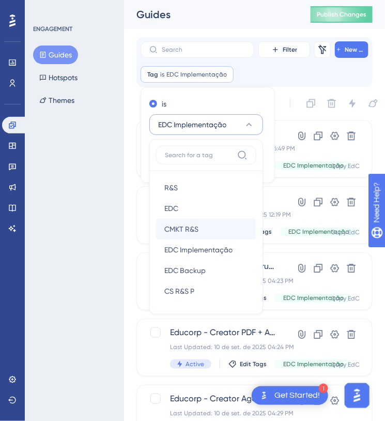
scroll to position [16, 0]
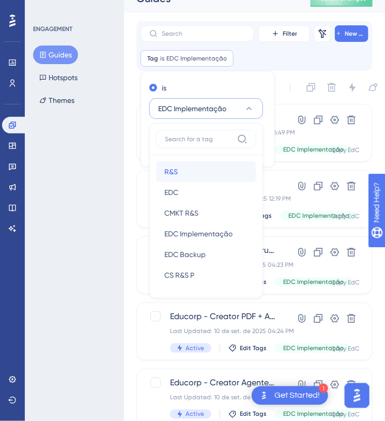
click at [188, 167] on div "R&S R&S" at bounding box center [206, 171] width 84 height 21
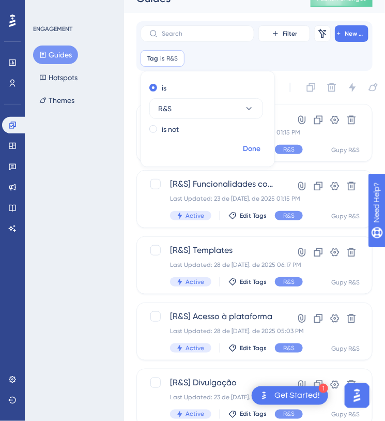
click at [251, 152] on span "Done" at bounding box center [252, 149] width 18 height 12
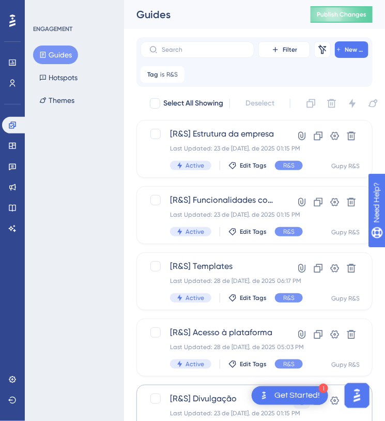
scroll to position [121, 0]
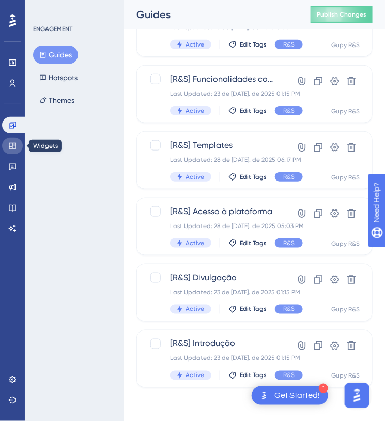
click at [22, 146] on link at bounding box center [12, 145] width 21 height 17
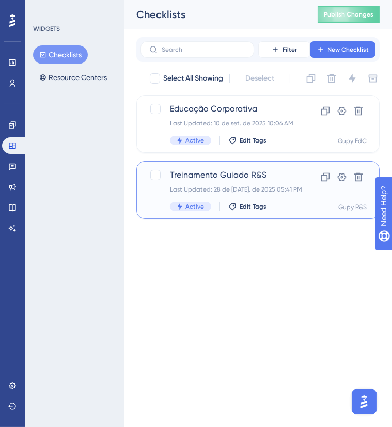
click at [247, 176] on span "Treinamento Guiado R&S" at bounding box center [227, 175] width 114 height 12
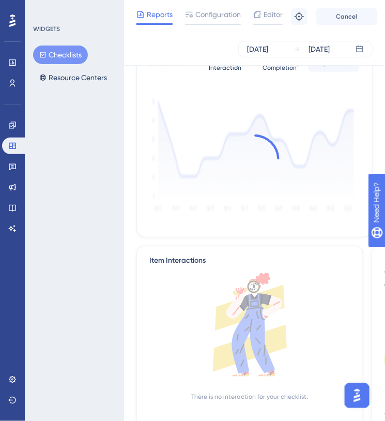
scroll to position [117, 0]
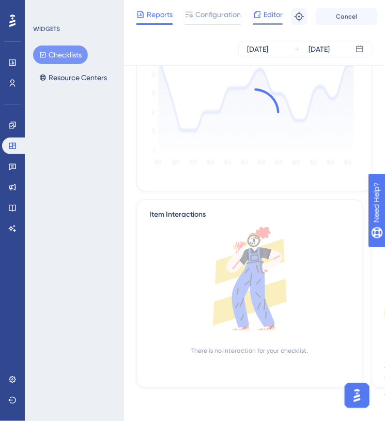
click at [269, 15] on span "Editor" at bounding box center [273, 14] width 19 height 12
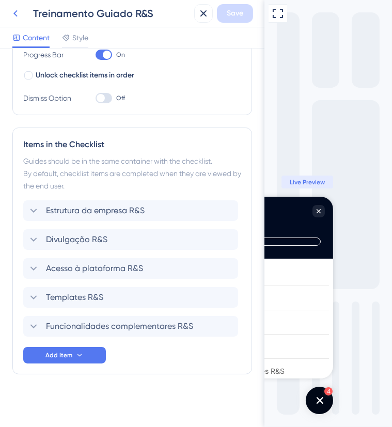
click at [11, 13] on icon at bounding box center [15, 13] width 12 height 12
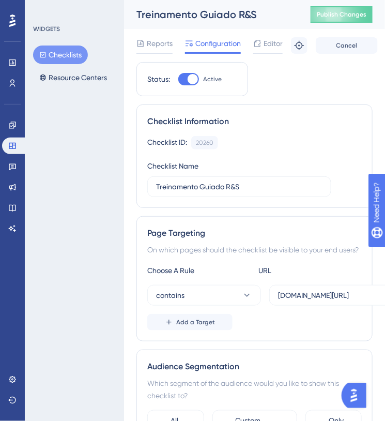
click at [47, 60] on button "Checklists" at bounding box center [60, 54] width 55 height 19
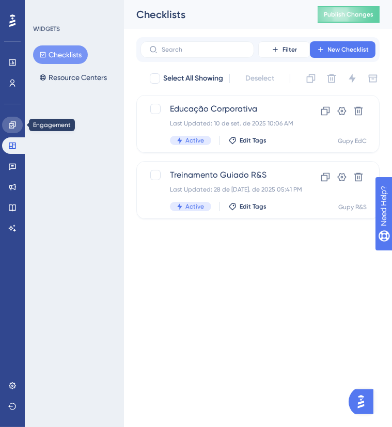
click at [17, 121] on link at bounding box center [12, 125] width 21 height 17
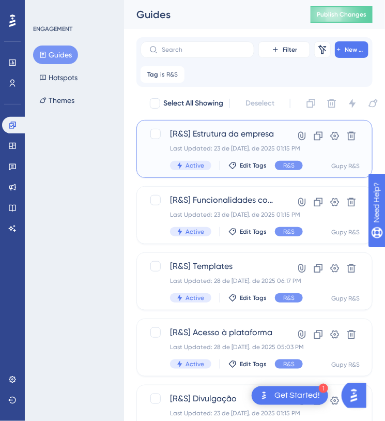
click at [221, 141] on div "[R&S] Estrutura da empresa Last Updated: 23 de [DATE]. de 2025 01:15 PM Active …" at bounding box center [223, 149] width 107 height 42
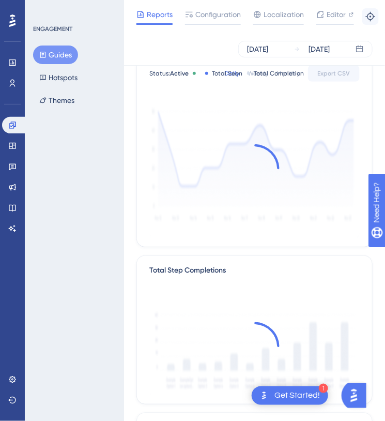
scroll to position [94, 0]
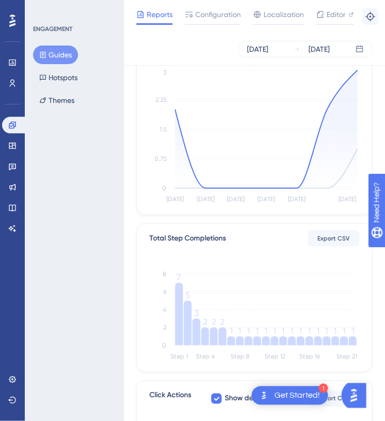
click at [351, 339] on icon at bounding box center [353, 340] width 8 height 9
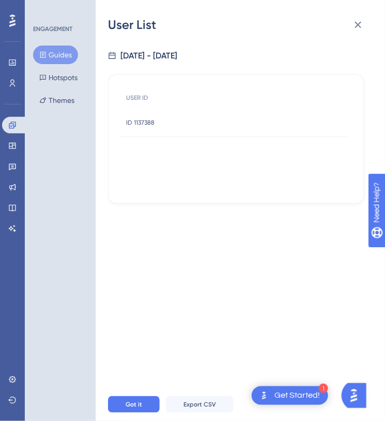
click at [145, 125] on span "ID 1137388" at bounding box center [140, 122] width 28 height 8
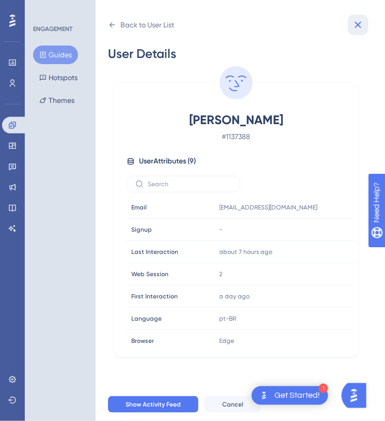
click at [367, 22] on button at bounding box center [358, 24] width 21 height 21
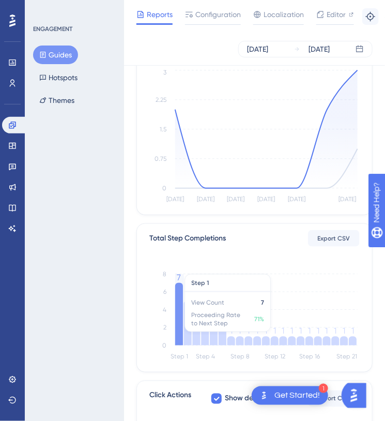
click at [177, 317] on icon at bounding box center [179, 314] width 8 height 63
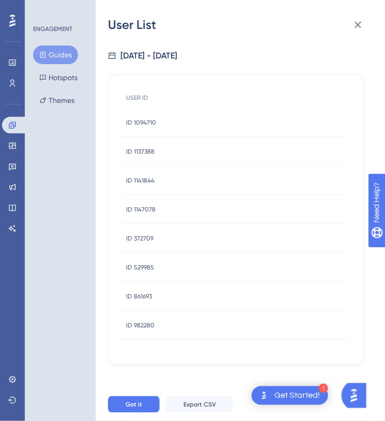
click at [149, 118] on span "ID 1094710" at bounding box center [141, 122] width 30 height 8
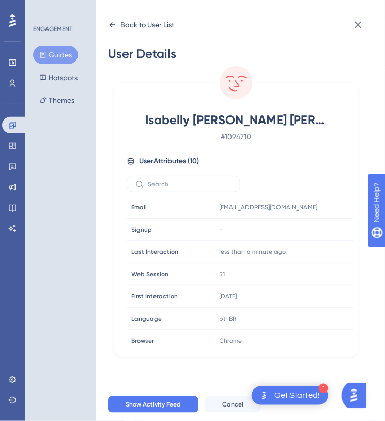
click at [115, 23] on icon at bounding box center [112, 25] width 8 height 8
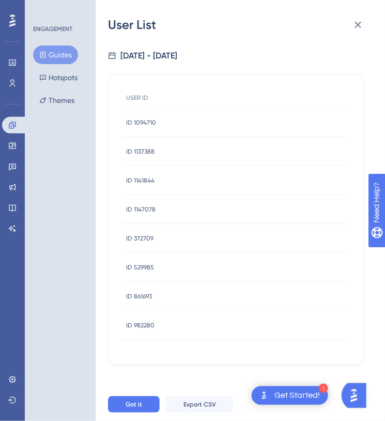
click at [151, 149] on span "ID 1137388" at bounding box center [140, 151] width 28 height 8
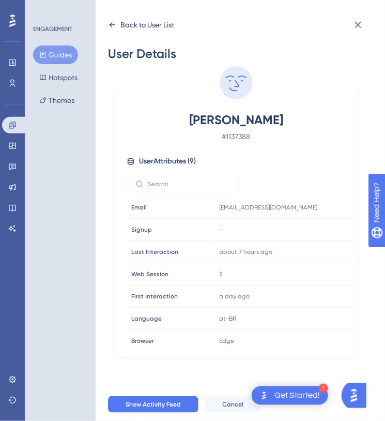
click at [116, 24] on icon at bounding box center [112, 25] width 8 height 8
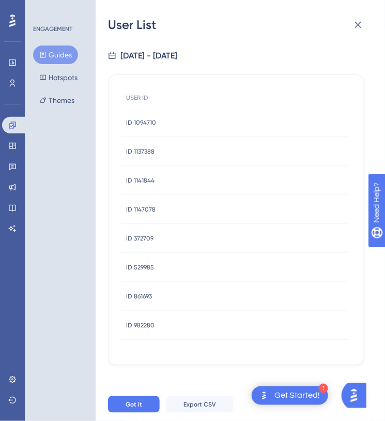
click at [140, 176] on span "ID 1141844" at bounding box center [140, 180] width 28 height 8
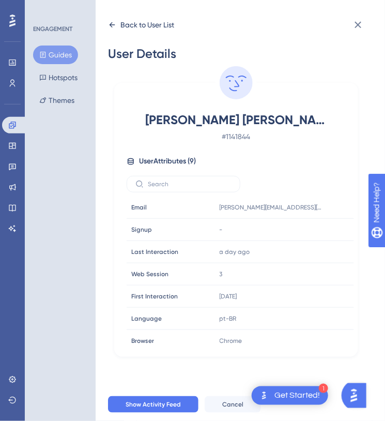
click at [112, 23] on icon at bounding box center [112, 25] width 8 height 8
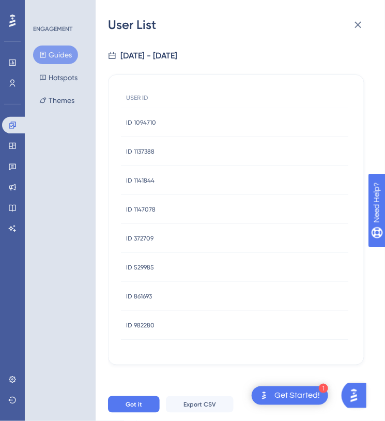
click at [154, 207] on span "ID 1147078" at bounding box center [140, 209] width 29 height 8
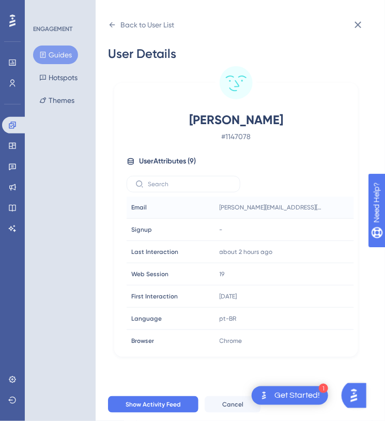
click at [148, 210] on div "Email Email" at bounding box center [162, 207] width 70 height 21
click at [109, 24] on icon at bounding box center [112, 25] width 8 height 8
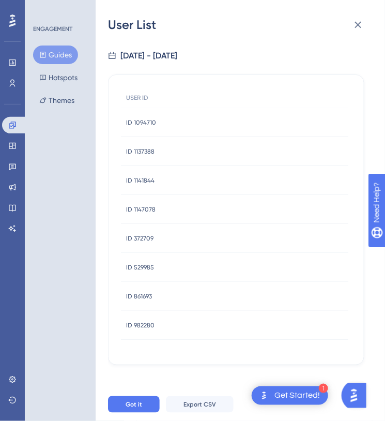
click at [150, 239] on span "ID 372709" at bounding box center [139, 238] width 27 height 8
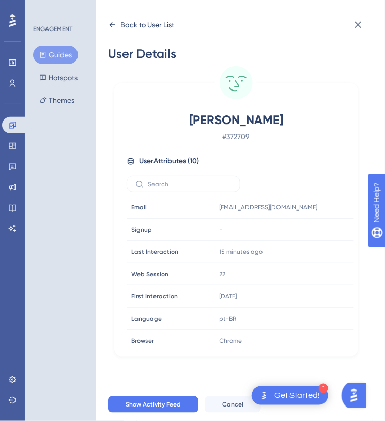
click at [110, 21] on icon at bounding box center [112, 25] width 8 height 8
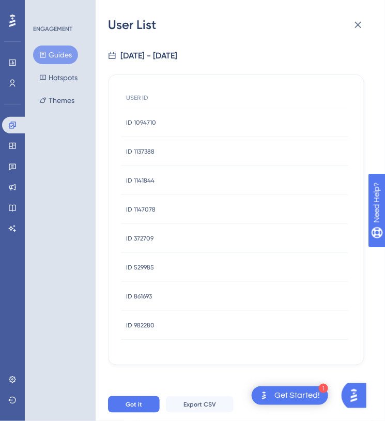
click at [159, 261] on div "ID 529985 ID 529985" at bounding box center [234, 267] width 227 height 29
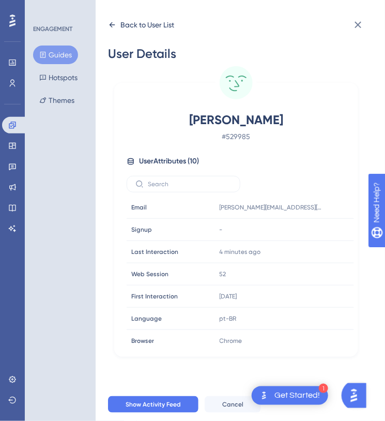
click at [112, 30] on div "Back to User List" at bounding box center [141, 25] width 66 height 17
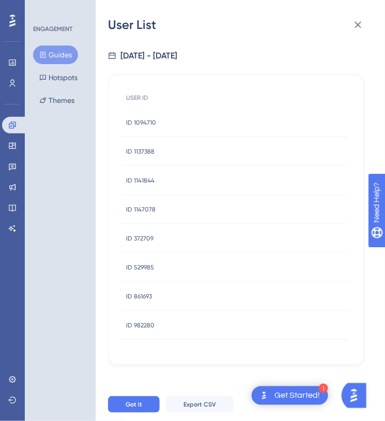
click at [159, 295] on div "ID 861693 ID 861693" at bounding box center [234, 296] width 227 height 29
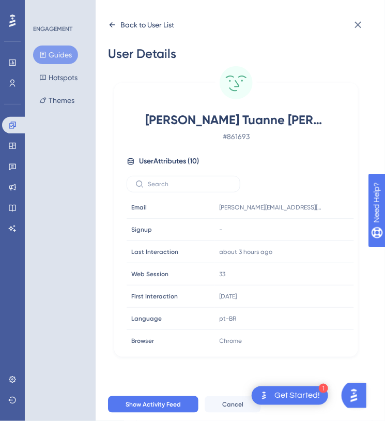
click at [110, 30] on div "Back to User List" at bounding box center [141, 25] width 66 height 17
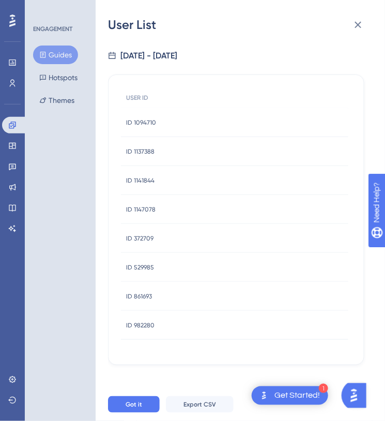
click at [138, 321] on span "ID 982280" at bounding box center [140, 325] width 28 height 8
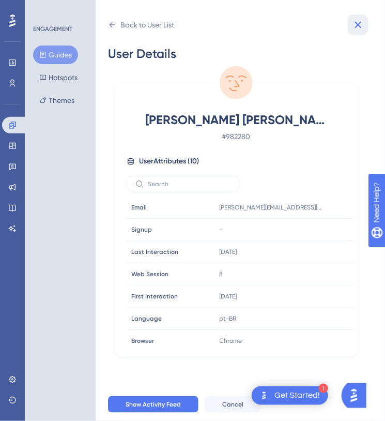
click at [357, 18] on button at bounding box center [358, 24] width 21 height 21
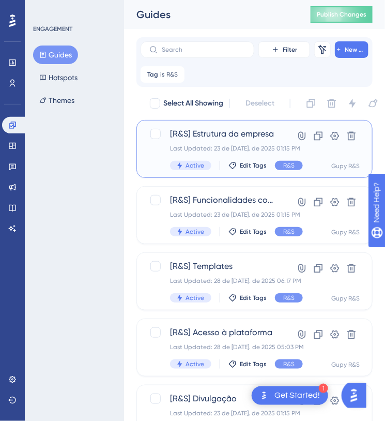
click at [260, 140] on span "[R&S] Estrutura da empresa" at bounding box center [223, 134] width 107 height 12
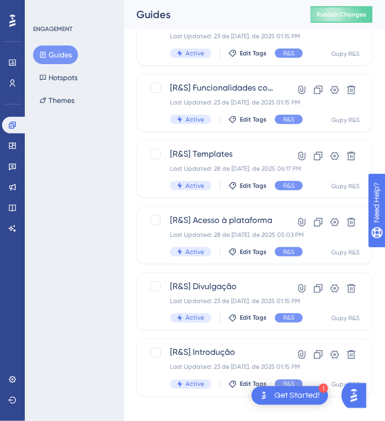
scroll to position [121, 0]
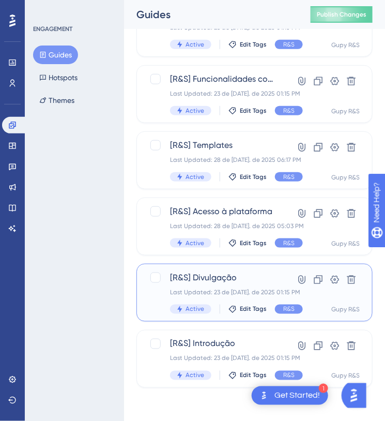
click at [233, 269] on div "[R&S] Divulgação Last Updated: 23 de [DATE]. de 2025 01:15 PM Active Edit Tags …" at bounding box center [254, 293] width 236 height 58
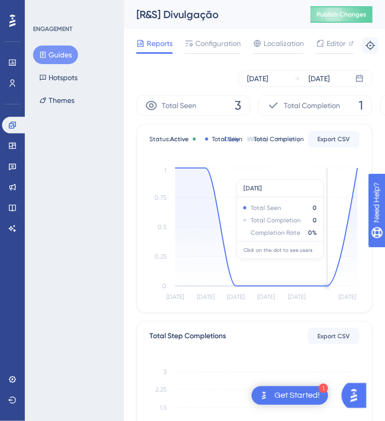
scroll to position [141, 0]
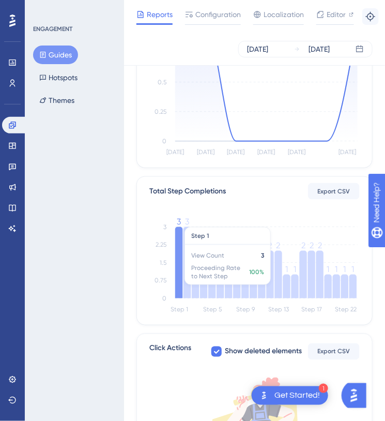
click at [178, 253] on icon at bounding box center [178, 262] width 7 height 71
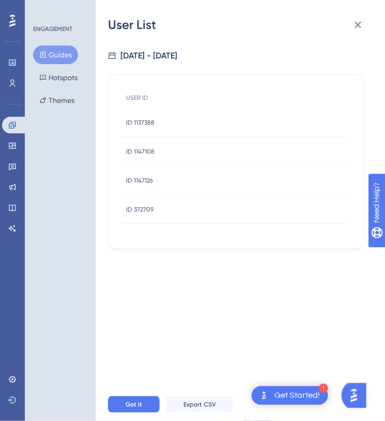
click at [158, 122] on div "ID 1137388 ID 1137388" at bounding box center [234, 122] width 227 height 29
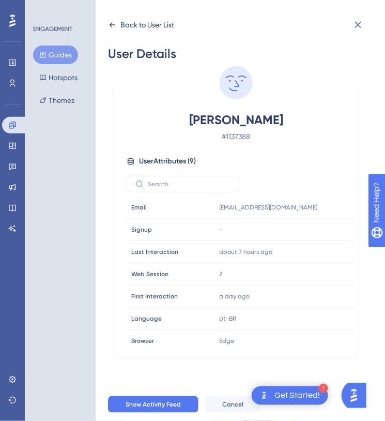
click at [118, 25] on div "Back to User List" at bounding box center [141, 25] width 66 height 17
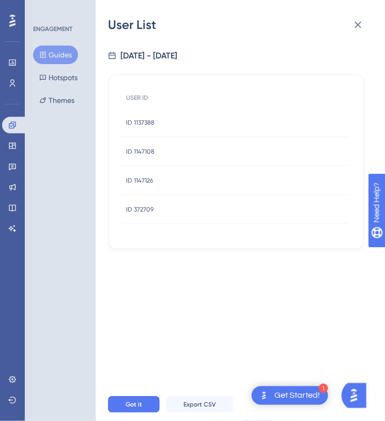
click at [145, 152] on span "ID 1147108" at bounding box center [140, 151] width 28 height 8
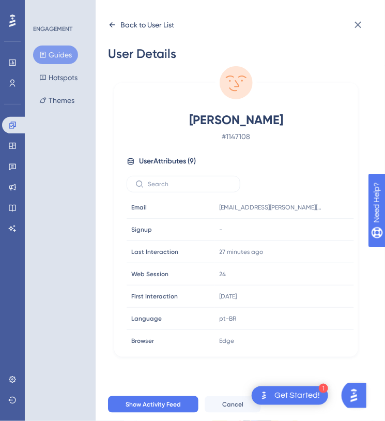
click at [120, 26] on div "Back to User List" at bounding box center [141, 25] width 66 height 17
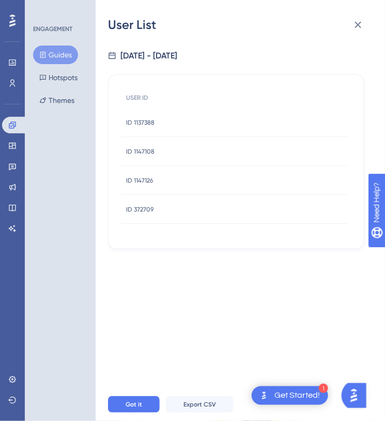
click at [142, 188] on div "ID 1147126 ID 1147126" at bounding box center [139, 180] width 27 height 29
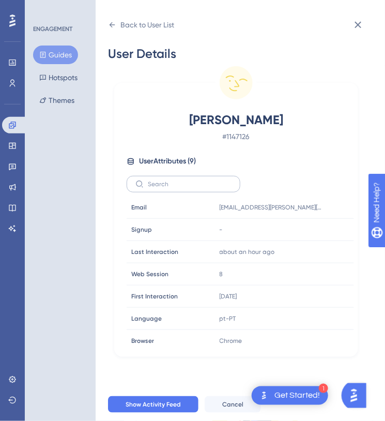
click at [141, 186] on icon at bounding box center [139, 183] width 7 height 7
click at [148, 186] on input "text" at bounding box center [190, 183] width 84 height 7
click at [110, 28] on icon at bounding box center [112, 25] width 8 height 8
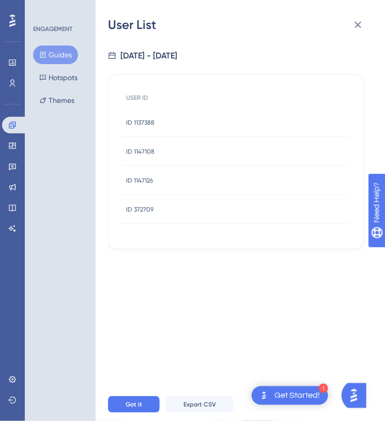
click at [151, 214] on div "ID 372709 ID 372709" at bounding box center [139, 209] width 27 height 29
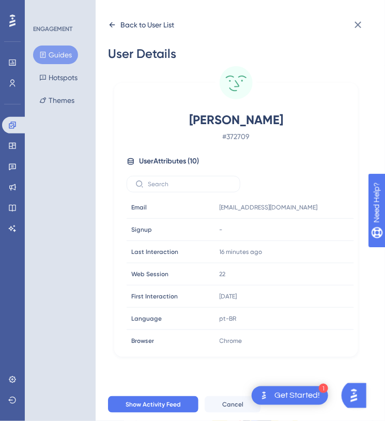
click at [113, 22] on icon at bounding box center [112, 25] width 8 height 8
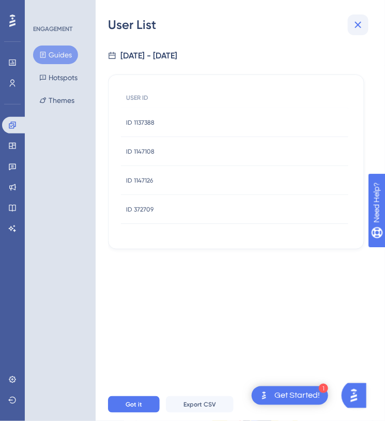
click at [359, 25] on icon at bounding box center [358, 25] width 7 height 7
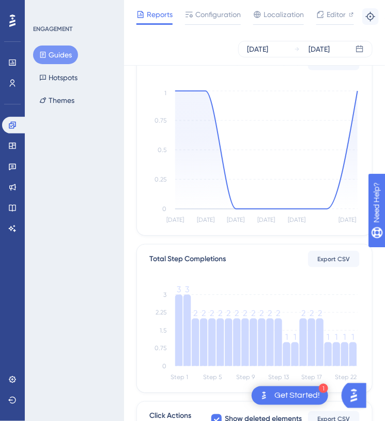
scroll to position [0, 0]
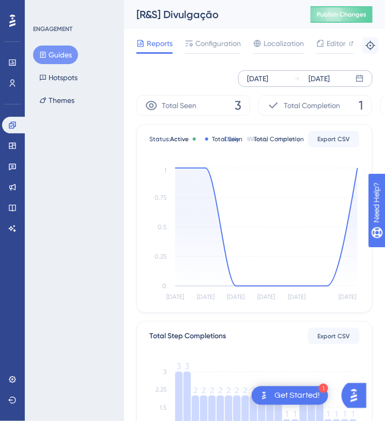
click at [268, 81] on div "[DATE]" at bounding box center [257, 78] width 21 height 12
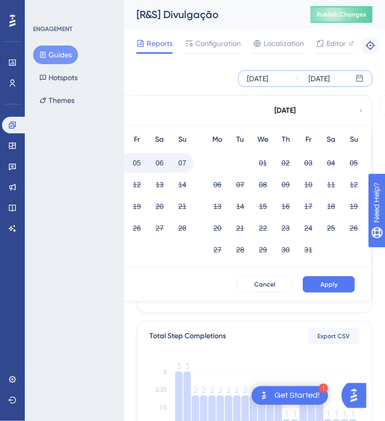
click at [268, 78] on div "[DATE]" at bounding box center [257, 78] width 21 height 12
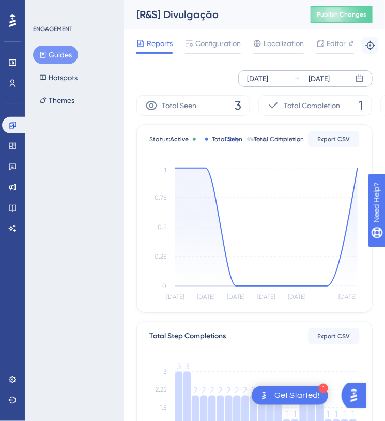
click at [316, 78] on div "[DATE]" at bounding box center [318, 78] width 21 height 12
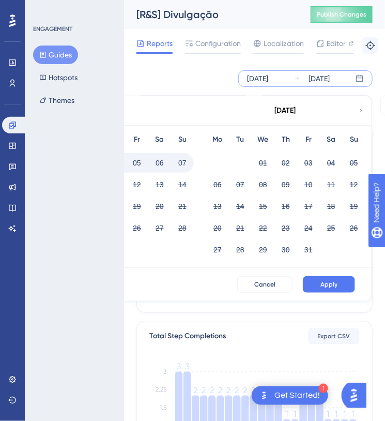
click at [316, 78] on div "[DATE]" at bounding box center [318, 78] width 21 height 12
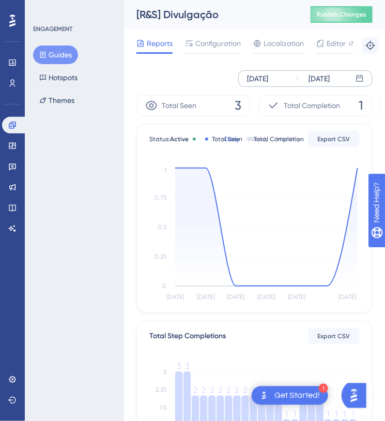
click at [316, 78] on div "[DATE]" at bounding box center [318, 78] width 21 height 12
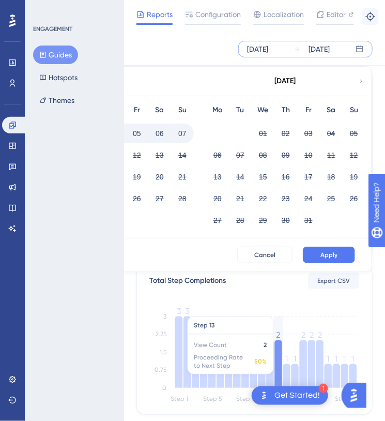
scroll to position [47, 0]
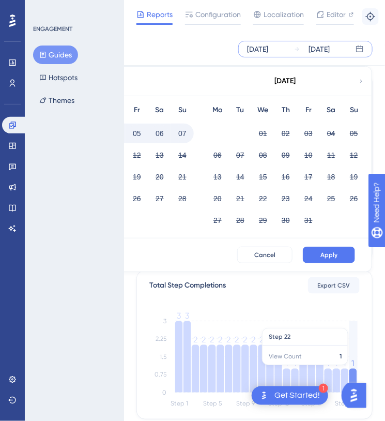
click at [351, 369] on icon at bounding box center [352, 380] width 7 height 24
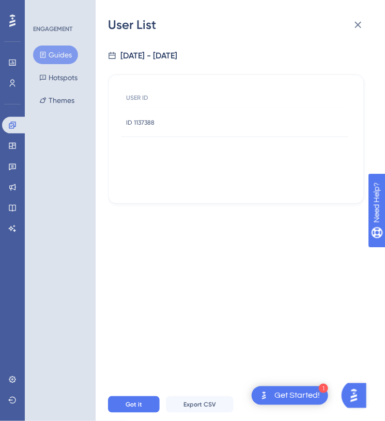
click at [149, 116] on div "ID 1137388 ID 1137388" at bounding box center [140, 122] width 28 height 29
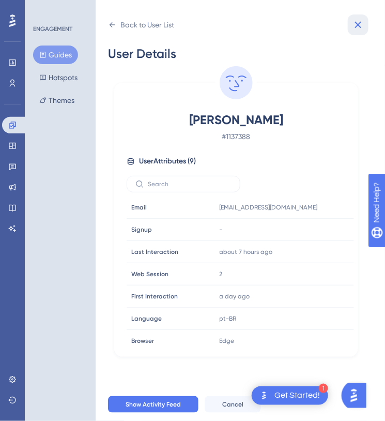
click at [348, 30] on button at bounding box center [358, 24] width 21 height 21
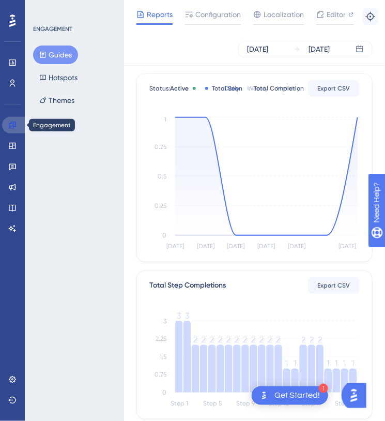
click at [16, 122] on icon at bounding box center [12, 125] width 8 height 8
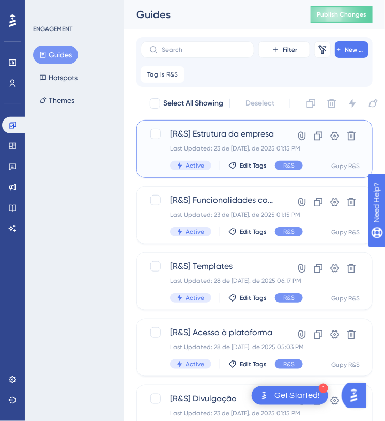
click at [250, 149] on div "Last Updated: 23 de [DATE]. de 2025 01:15 PM" at bounding box center [223, 148] width 107 height 8
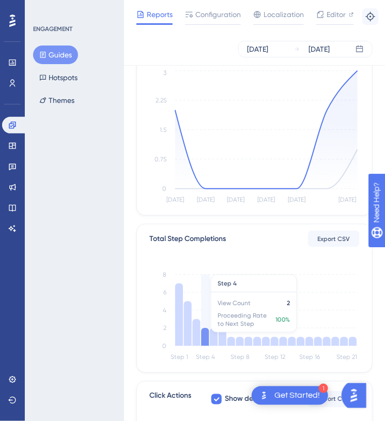
scroll to position [94, 0]
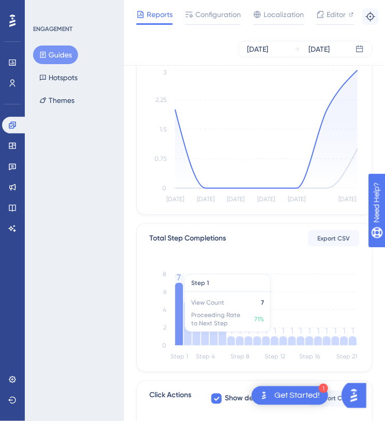
click at [177, 320] on icon at bounding box center [179, 314] width 8 height 63
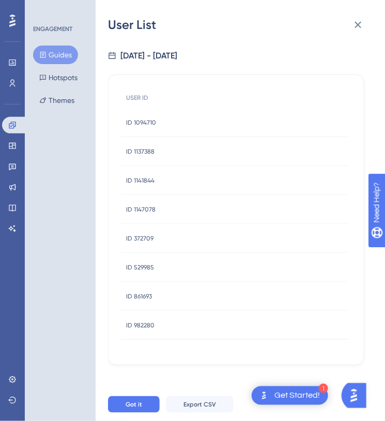
click at [163, 315] on div "ID 982280 ID 982280" at bounding box center [234, 325] width 227 height 29
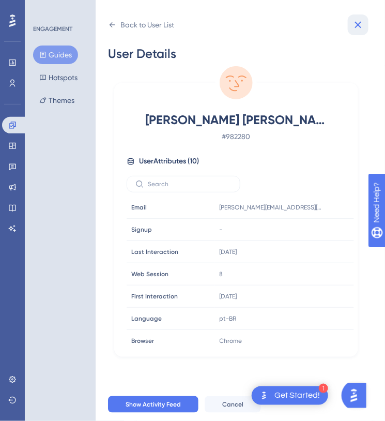
click at [360, 27] on icon at bounding box center [358, 25] width 12 height 12
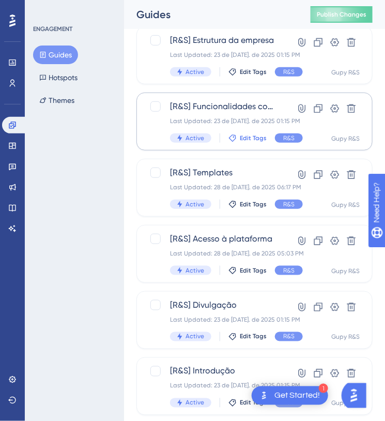
scroll to position [121, 0]
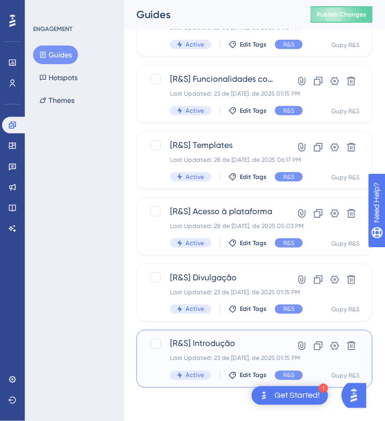
click at [223, 347] on span "[R&S] Introdução" at bounding box center [223, 343] width 107 height 12
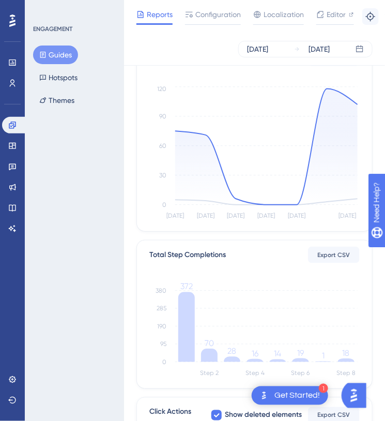
scroll to position [94, 0]
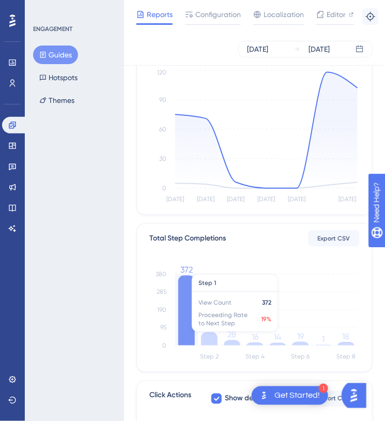
click at [182, 322] on icon at bounding box center [186, 310] width 17 height 70
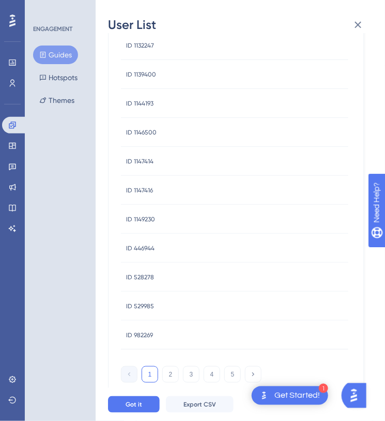
scroll to position [103, 0]
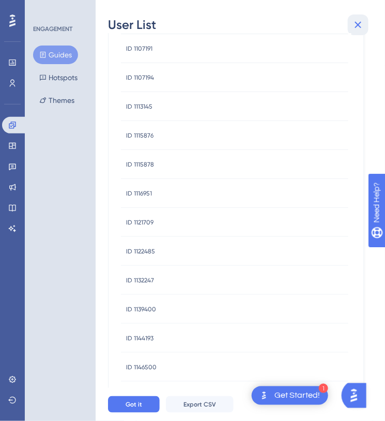
click at [362, 22] on icon at bounding box center [358, 25] width 12 height 12
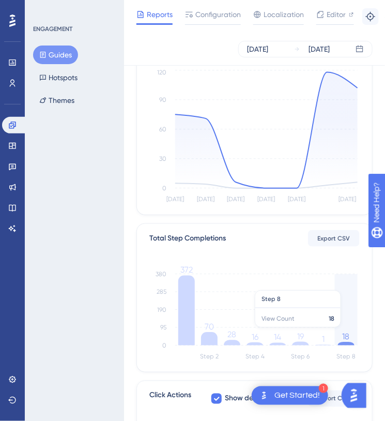
click at [351, 332] on icon "Step 2 Step 4 Step 6 Step 8 0 95 190 285 380 372 70 28 16 14 19 1 18" at bounding box center [254, 314] width 211 height 99
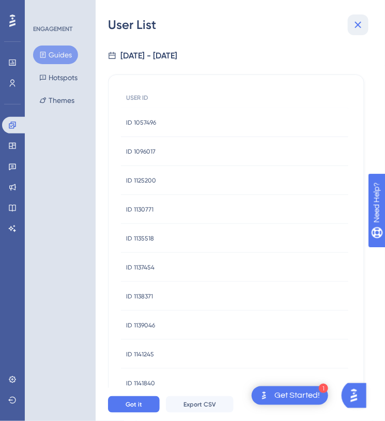
click at [357, 24] on icon at bounding box center [358, 25] width 12 height 12
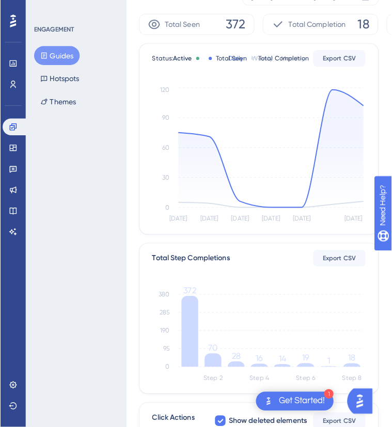
scroll to position [188, 0]
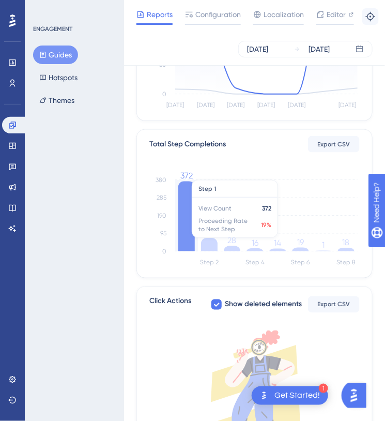
click at [186, 222] on icon at bounding box center [186, 216] width 17 height 70
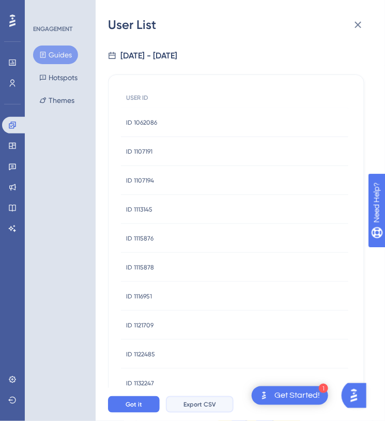
click at [183, 408] on span "Export CSV" at bounding box center [199, 404] width 33 height 8
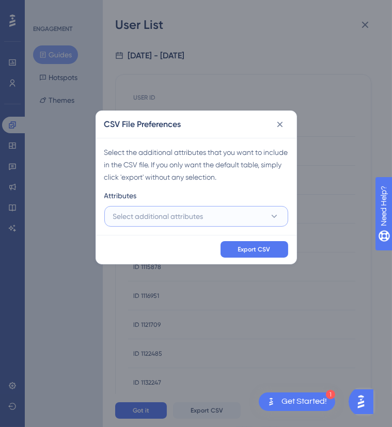
click at [159, 206] on button "Select additional attributes" at bounding box center [196, 216] width 184 height 21
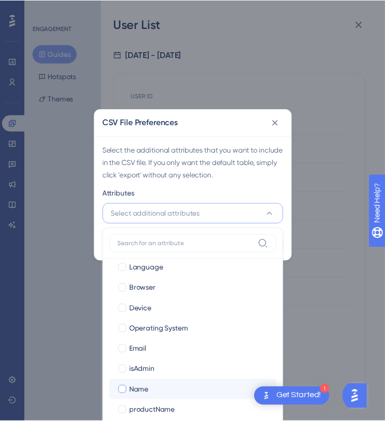
scroll to position [91, 0]
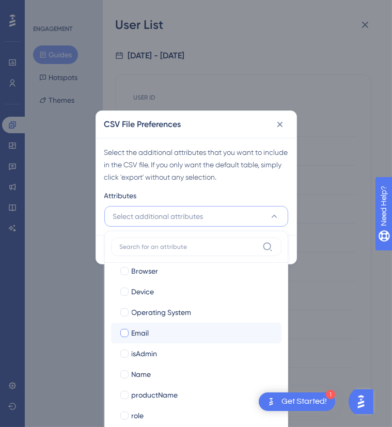
click at [187, 329] on div "Email" at bounding box center [203, 333] width 142 height 12
checkbox input "true"
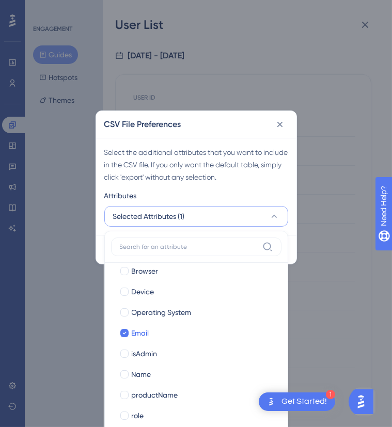
click at [274, 170] on div "Select the additional attributes that you want to include in the CSV file. If y…" at bounding box center [196, 164] width 184 height 37
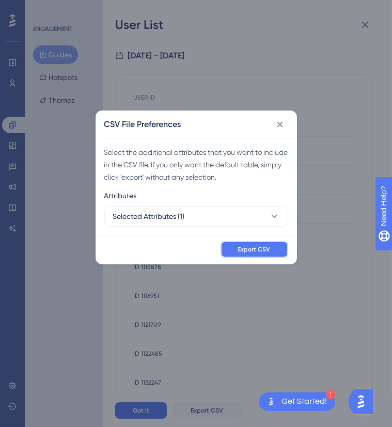
click at [257, 253] on span "Export CSV" at bounding box center [254, 249] width 33 height 8
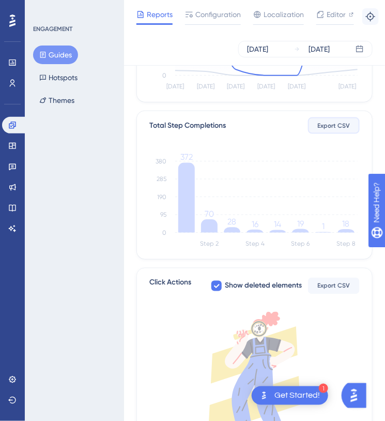
click at [329, 126] on span "Export CSV" at bounding box center [334, 125] width 33 height 8
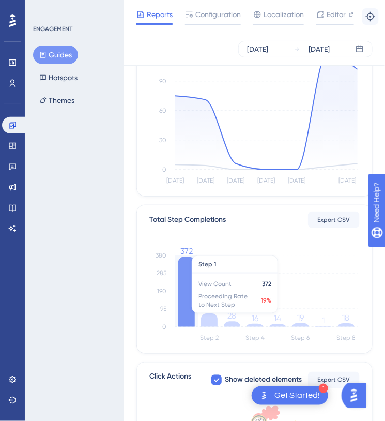
click at [182, 291] on icon at bounding box center [186, 292] width 17 height 70
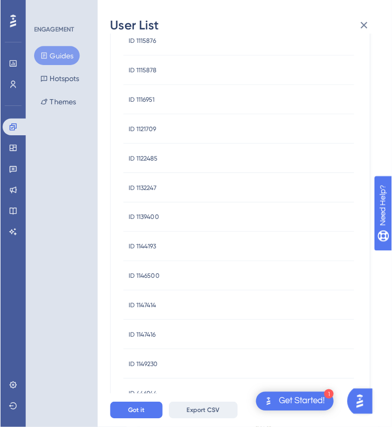
scroll to position [329, 0]
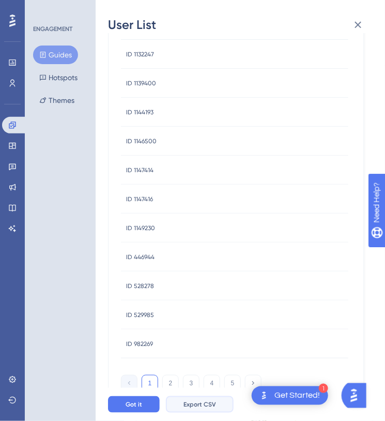
click at [202, 408] on span "Export CSV" at bounding box center [199, 404] width 33 height 8
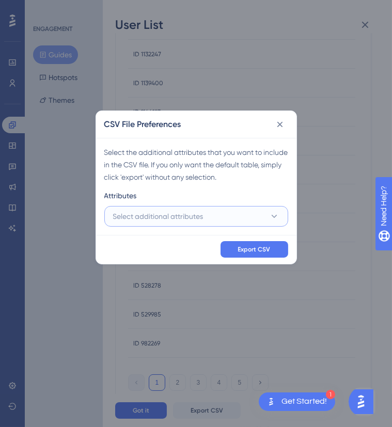
click at [219, 219] on button "Select additional attributes" at bounding box center [196, 216] width 184 height 21
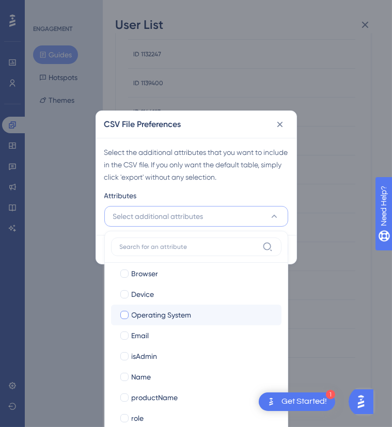
scroll to position [91, 0]
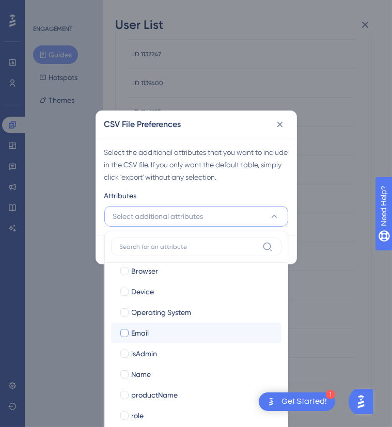
click at [156, 331] on div "Email" at bounding box center [203, 333] width 142 height 12
checkbox input "true"
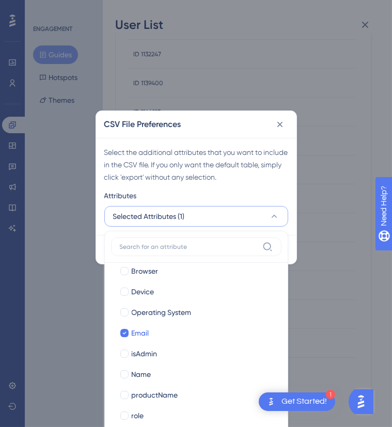
click at [240, 179] on div "Select the additional attributes that you want to include in the CSV file. If y…" at bounding box center [196, 164] width 184 height 37
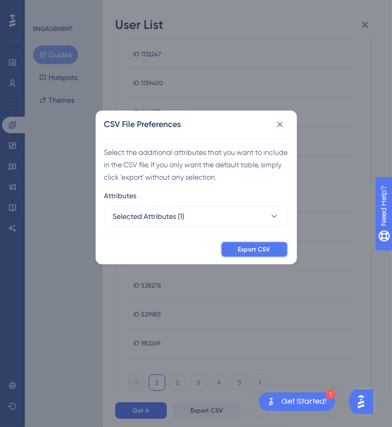
click at [262, 251] on span "Export CSV" at bounding box center [254, 249] width 33 height 8
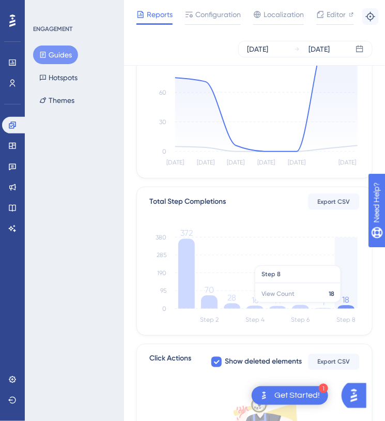
click at [349, 307] on icon at bounding box center [346, 307] width 17 height 4
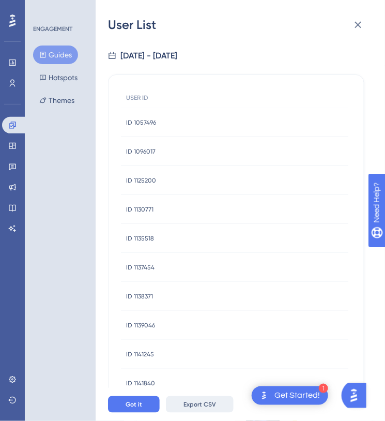
click at [191, 408] on span "Export CSV" at bounding box center [199, 404] width 33 height 8
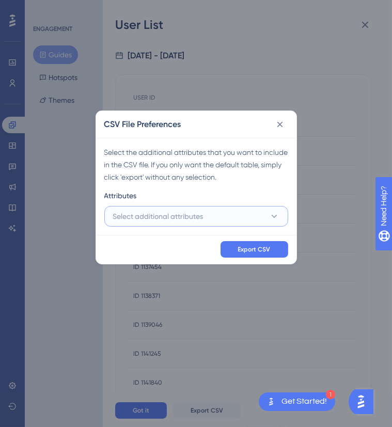
click at [164, 208] on button "Select additional attributes" at bounding box center [196, 216] width 184 height 21
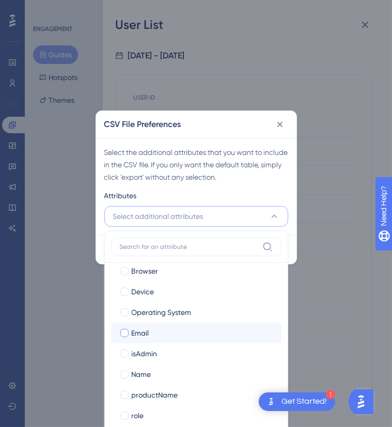
click at [160, 333] on div "Email" at bounding box center [203, 333] width 142 height 12
checkbox input "true"
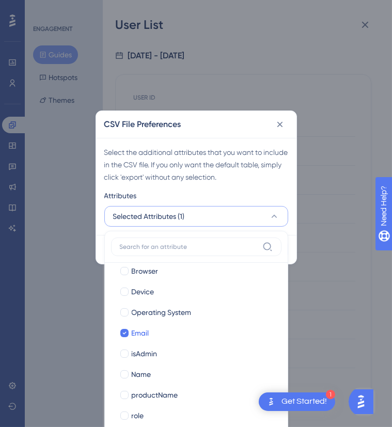
click at [271, 173] on div "Select the additional attributes that you want to include in the CSV file. If y…" at bounding box center [196, 164] width 184 height 37
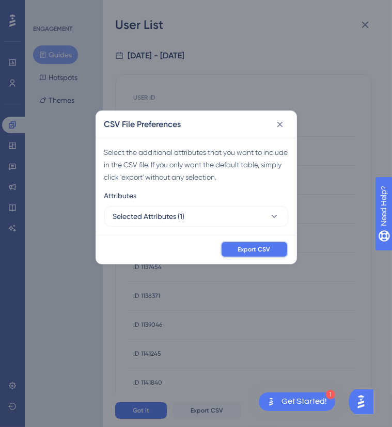
click at [252, 250] on span "Export CSV" at bounding box center [254, 249] width 33 height 8
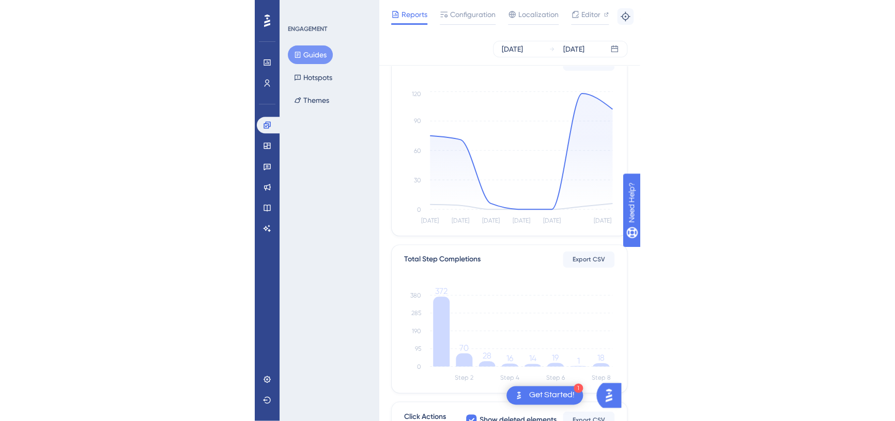
scroll to position [141, 0]
